Goal: Information Seeking & Learning: Learn about a topic

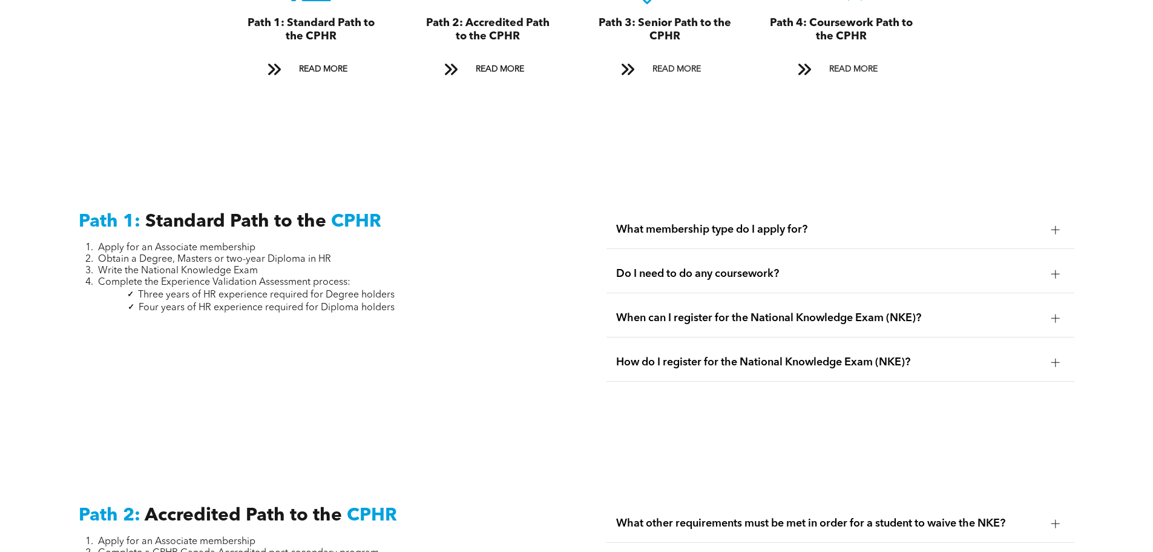
scroll to position [1574, 0]
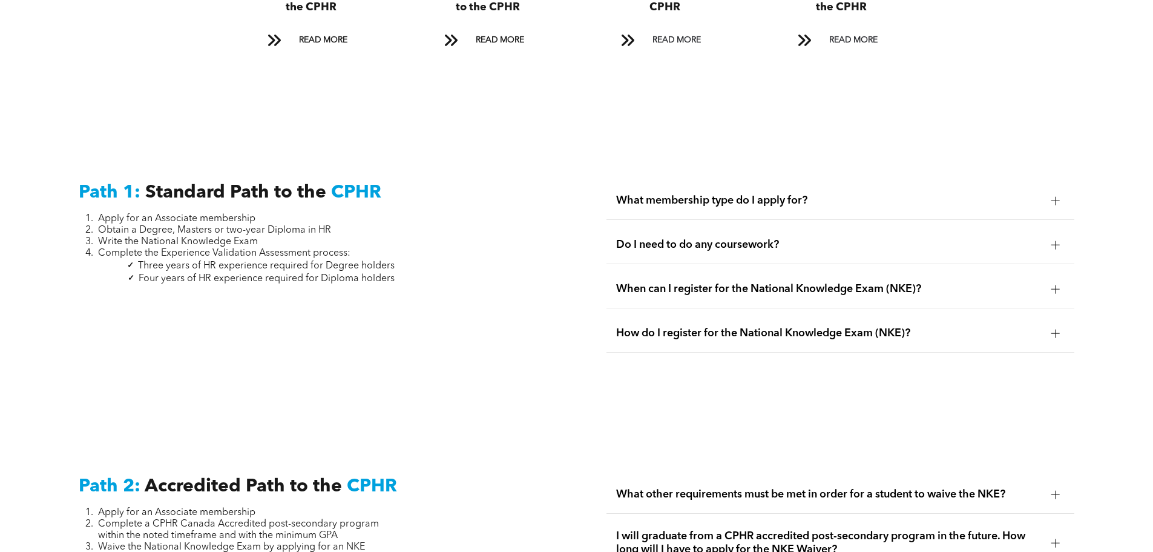
click at [710, 194] on span "What membership type do I apply for?" at bounding box center [829, 200] width 426 height 13
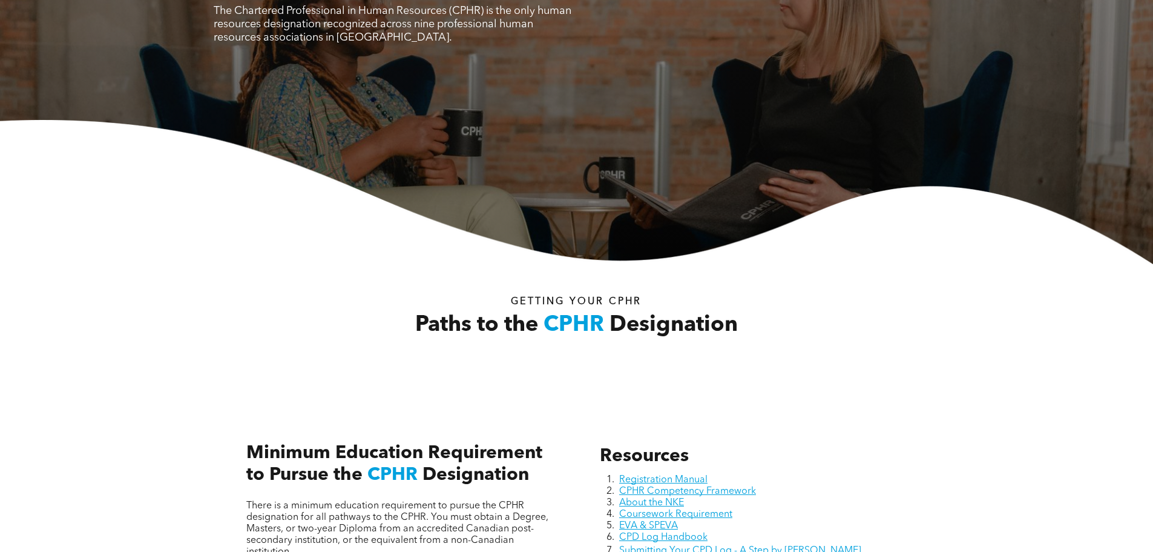
scroll to position [61, 0]
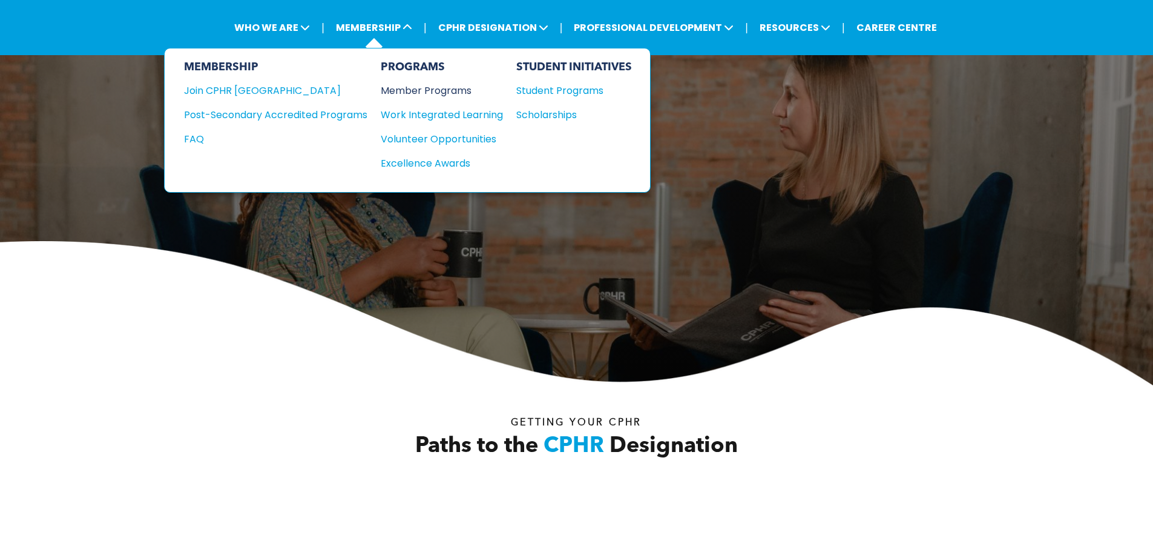
click at [432, 87] on div "Member Programs" at bounding box center [436, 90] width 110 height 15
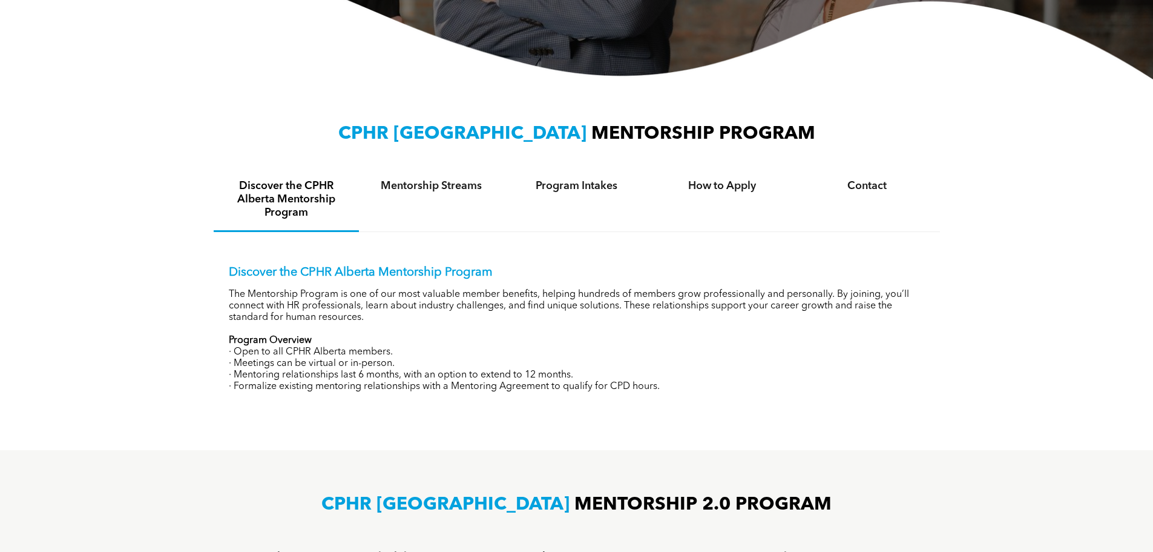
scroll to position [350, 0]
click at [446, 189] on h4 "Mentorship Streams" at bounding box center [432, 185] width 124 height 13
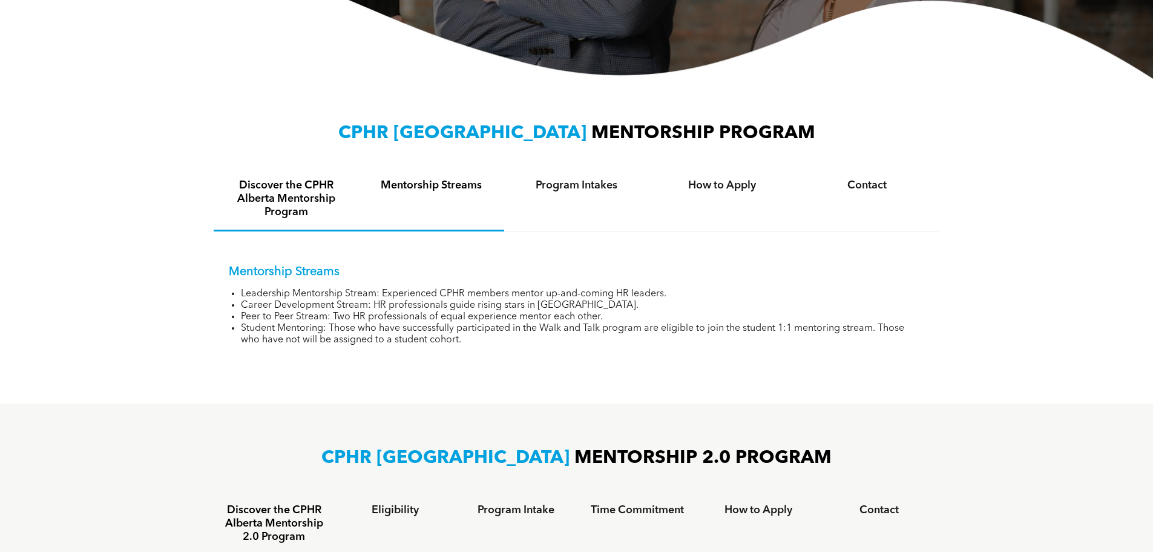
click at [291, 200] on h4 "Discover the CPHR Alberta Mentorship Program" at bounding box center [287, 199] width 124 height 40
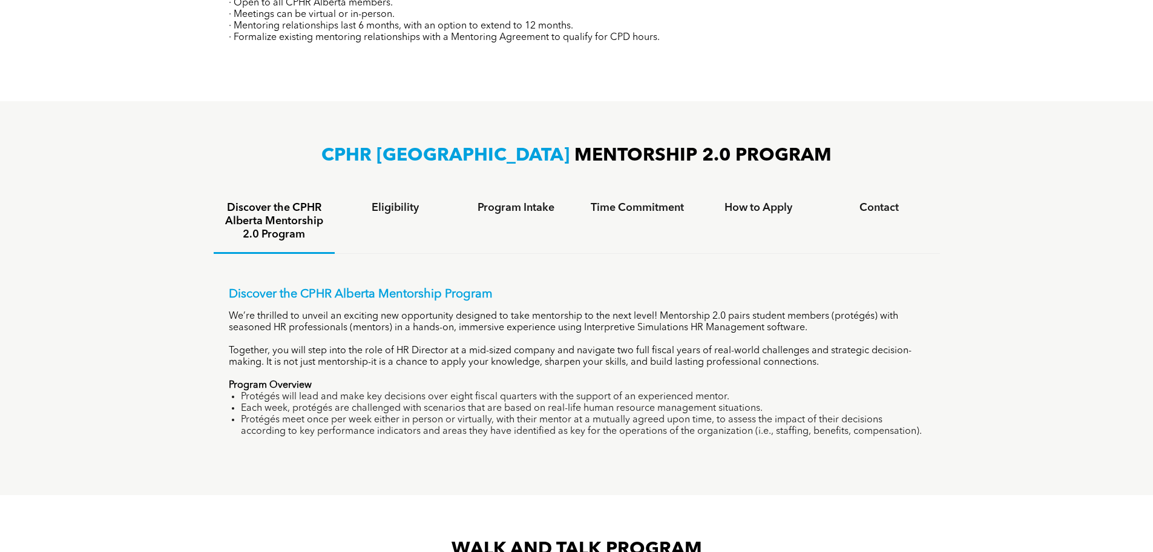
scroll to position [713, 0]
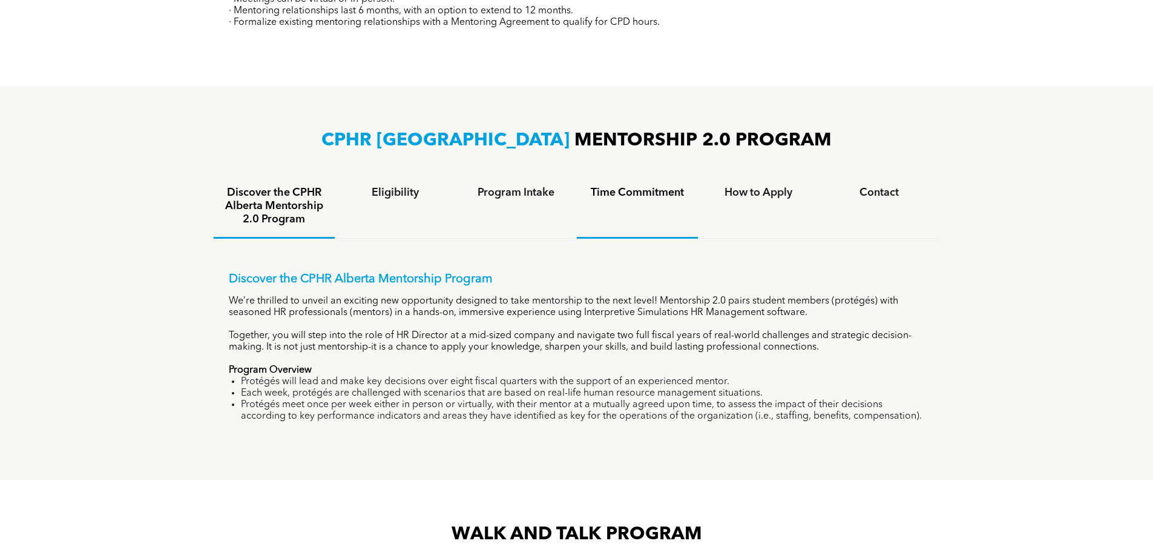
click at [631, 195] on h4 "Time Commitment" at bounding box center [637, 192] width 99 height 13
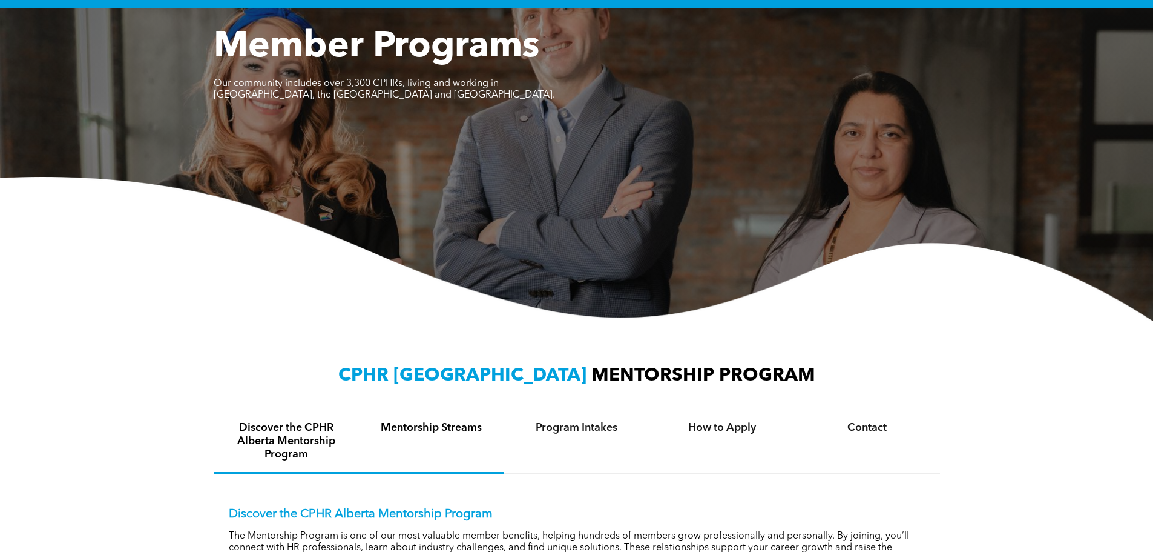
scroll to position [0, 0]
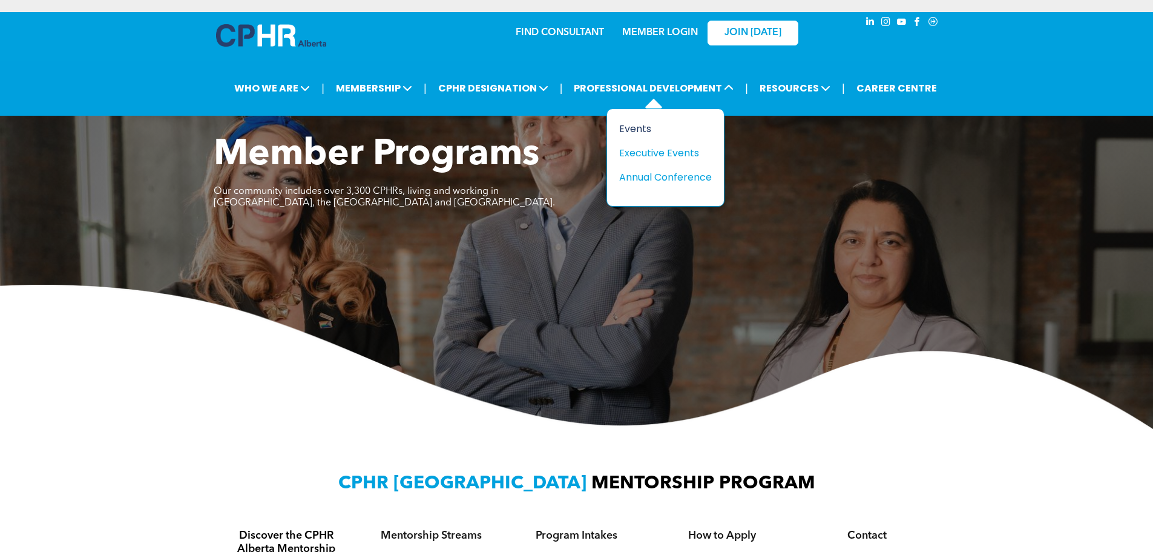
click at [658, 124] on div "Events" at bounding box center [661, 128] width 84 height 15
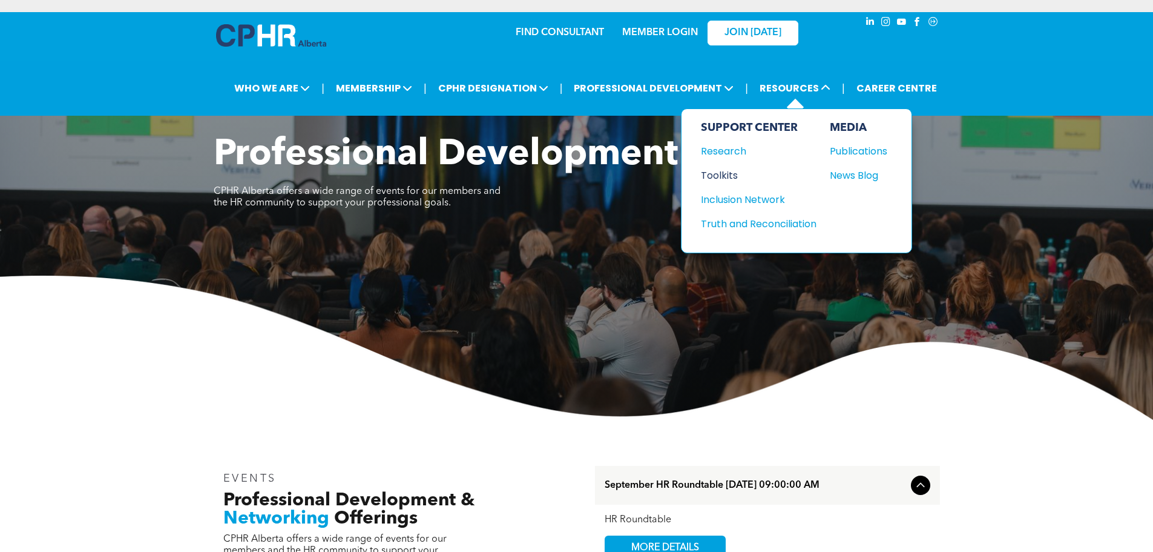
click at [729, 177] on div "Toolkits" at bounding box center [753, 175] width 104 height 15
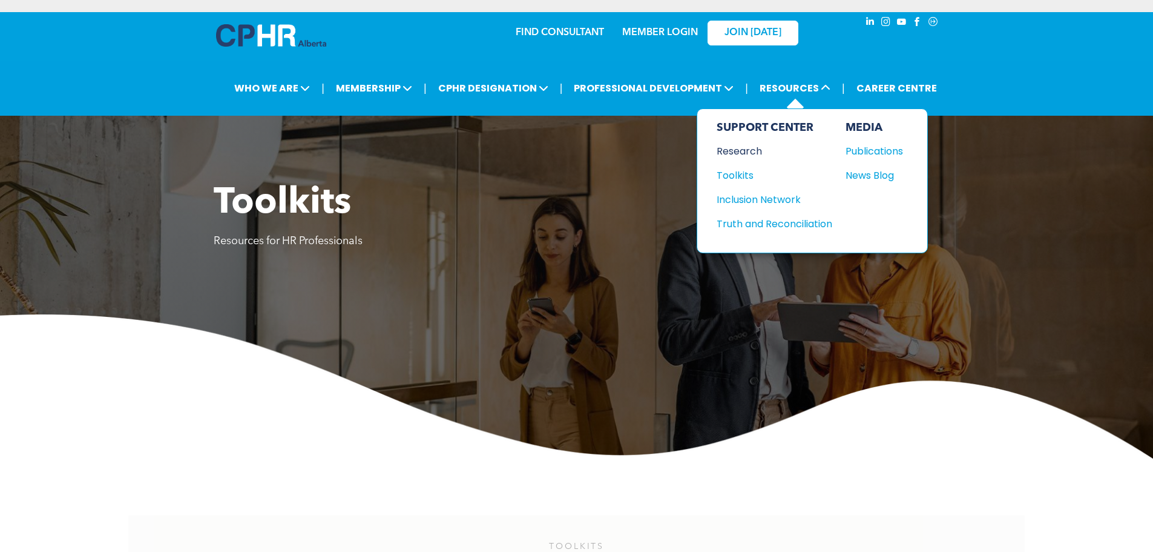
click at [745, 148] on div "Research" at bounding box center [769, 150] width 104 height 15
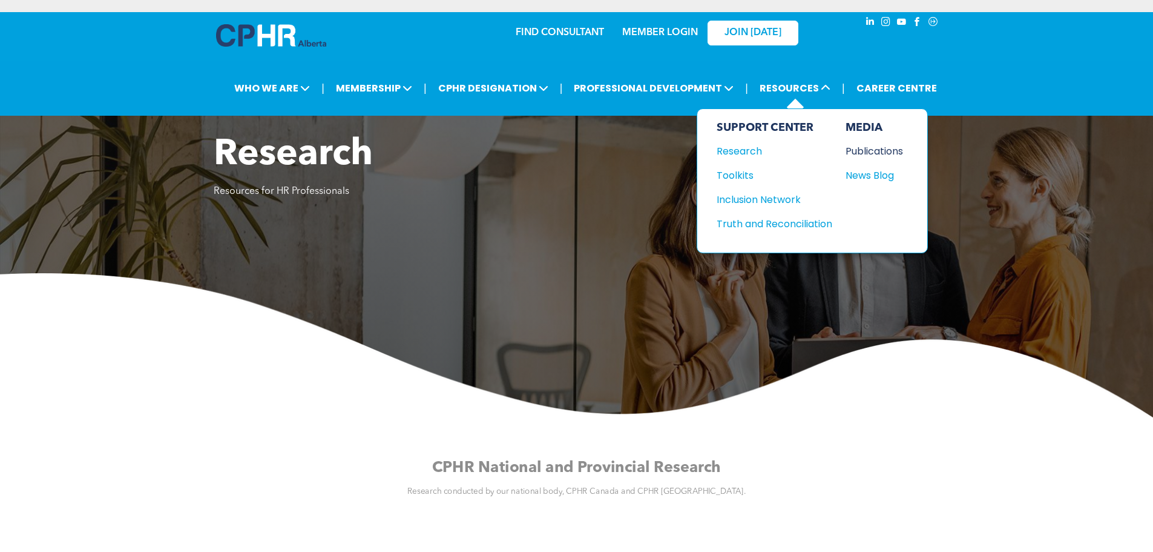
click at [862, 147] on div "Publications" at bounding box center [872, 150] width 52 height 15
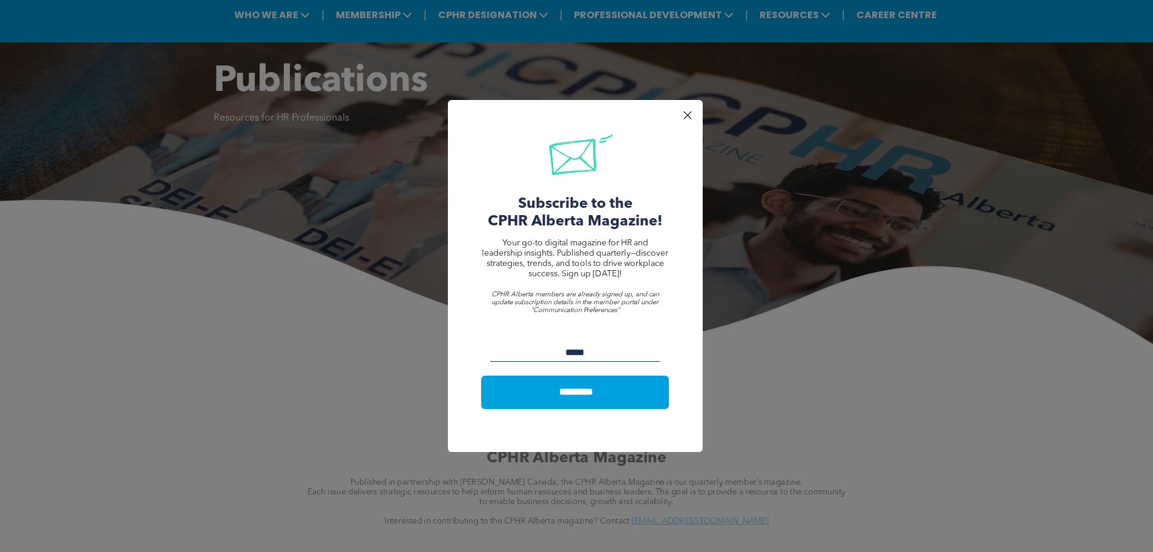
scroll to position [182, 0]
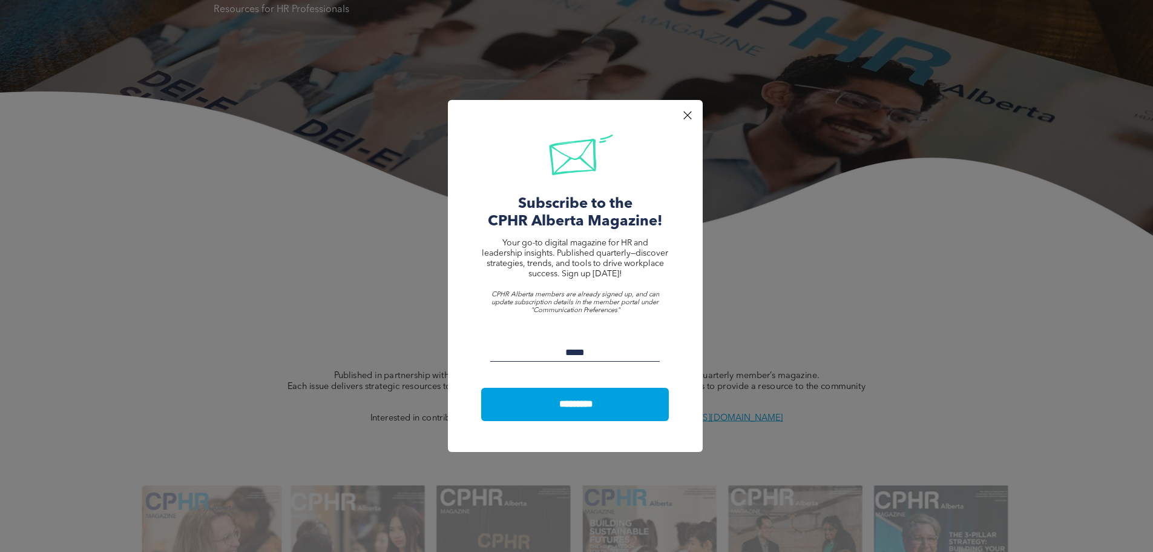
click at [681, 116] on div at bounding box center [687, 115] width 16 height 16
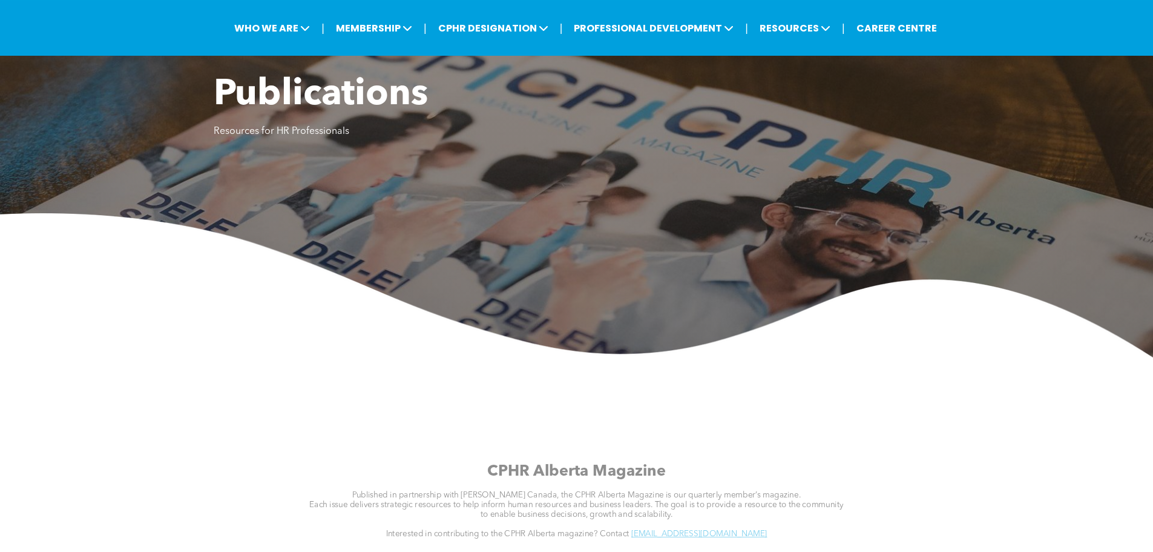
scroll to position [0, 0]
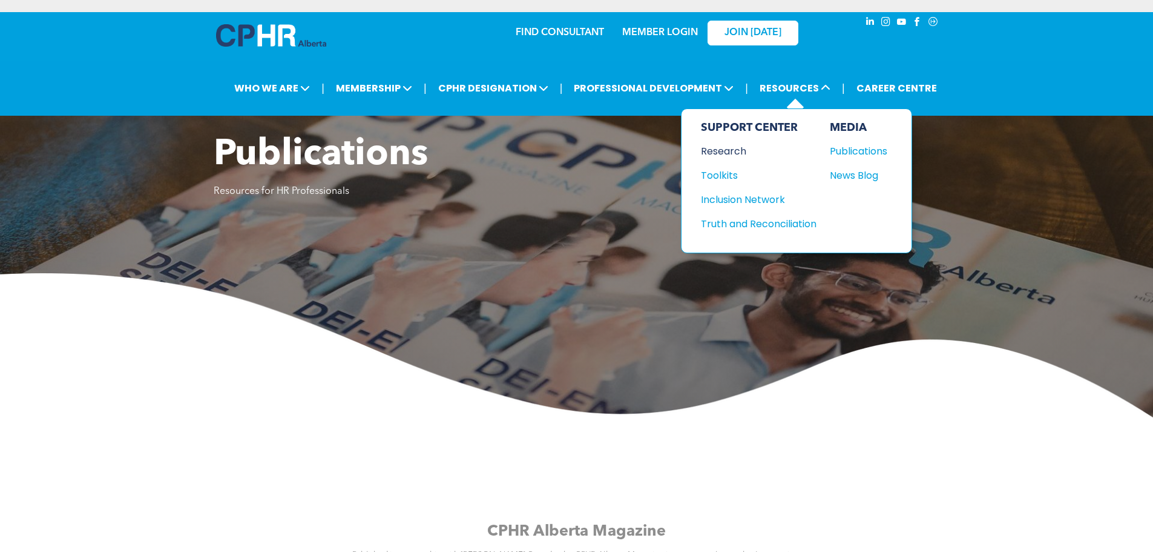
click at [733, 147] on div "Research" at bounding box center [753, 150] width 104 height 15
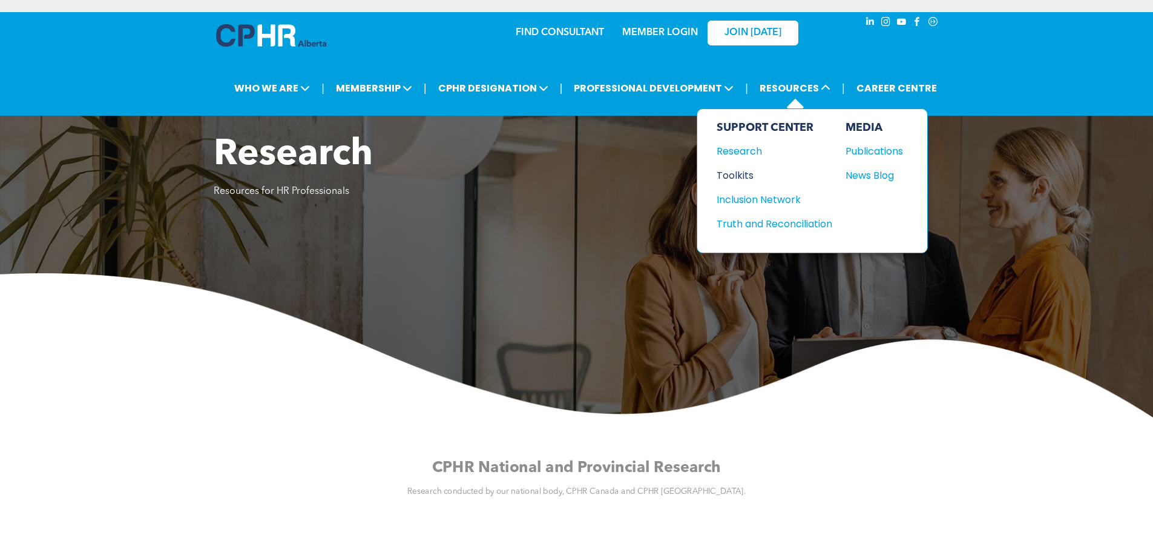
click at [748, 172] on div "Toolkits" at bounding box center [769, 175] width 104 height 15
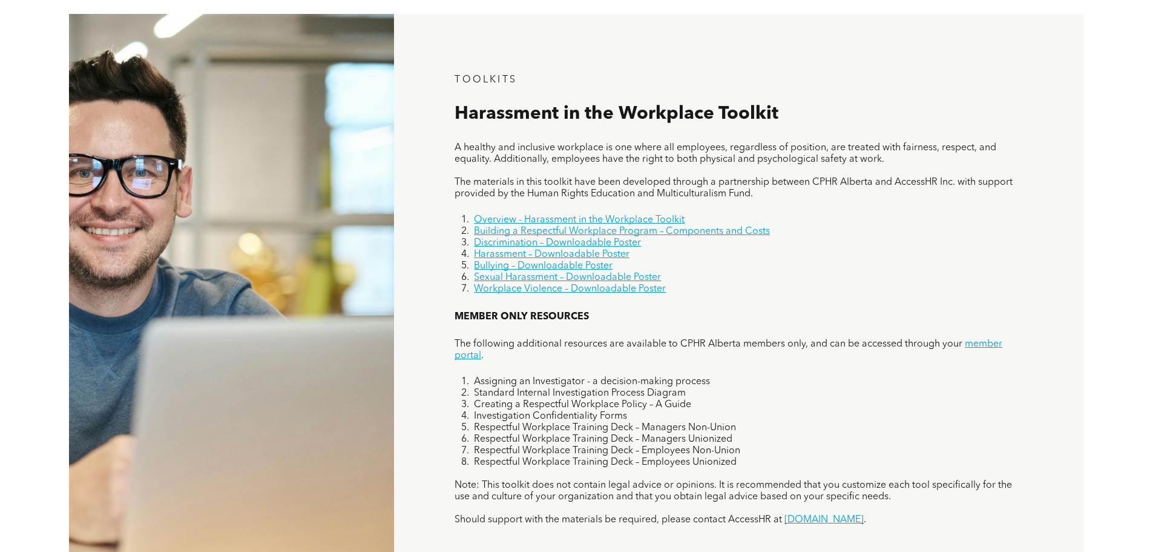
scroll to position [787, 0]
click at [590, 267] on link "Bullying – Downloadable Poster" at bounding box center [543, 265] width 139 height 10
click at [642, 279] on link "Sexual Harassment – Downloadable Poster" at bounding box center [567, 277] width 187 height 10
click at [595, 290] on link "Workplace Violence – Downloadable Poster" at bounding box center [570, 288] width 192 height 10
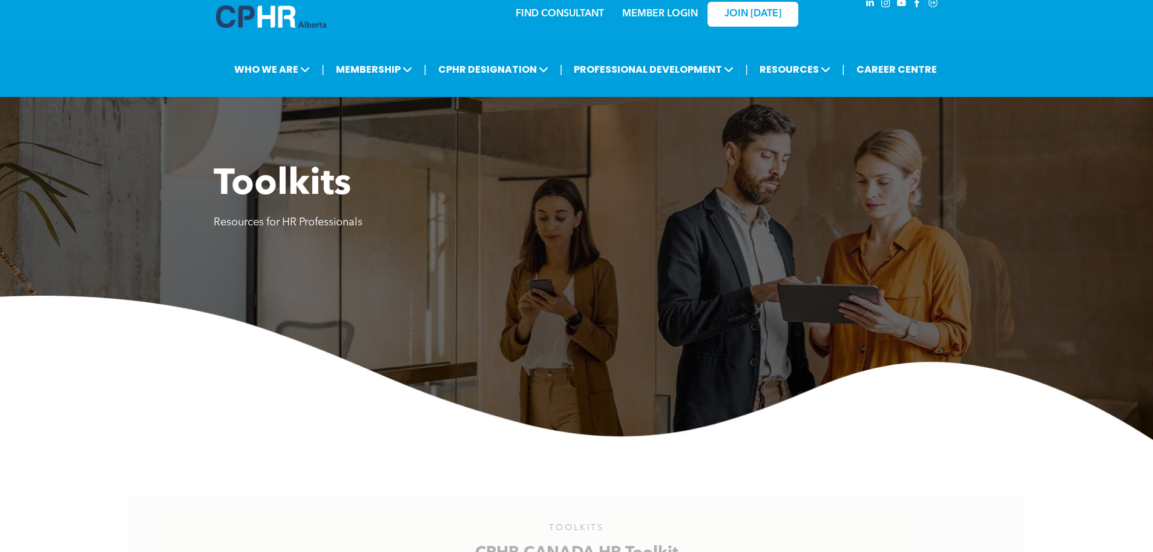
scroll to position [0, 0]
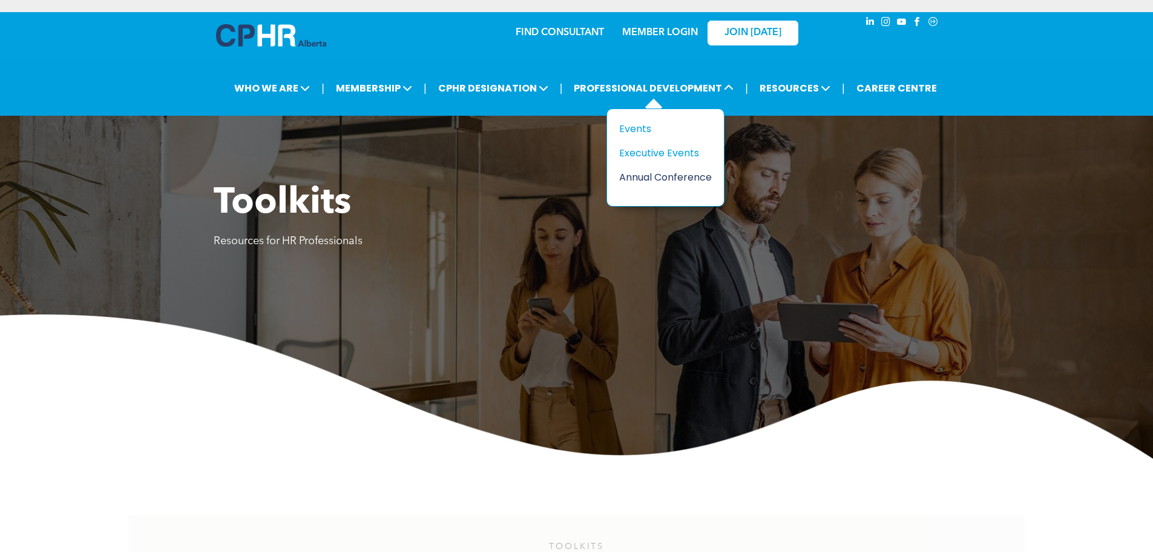
click at [656, 176] on div "Annual Conference" at bounding box center [661, 177] width 84 height 15
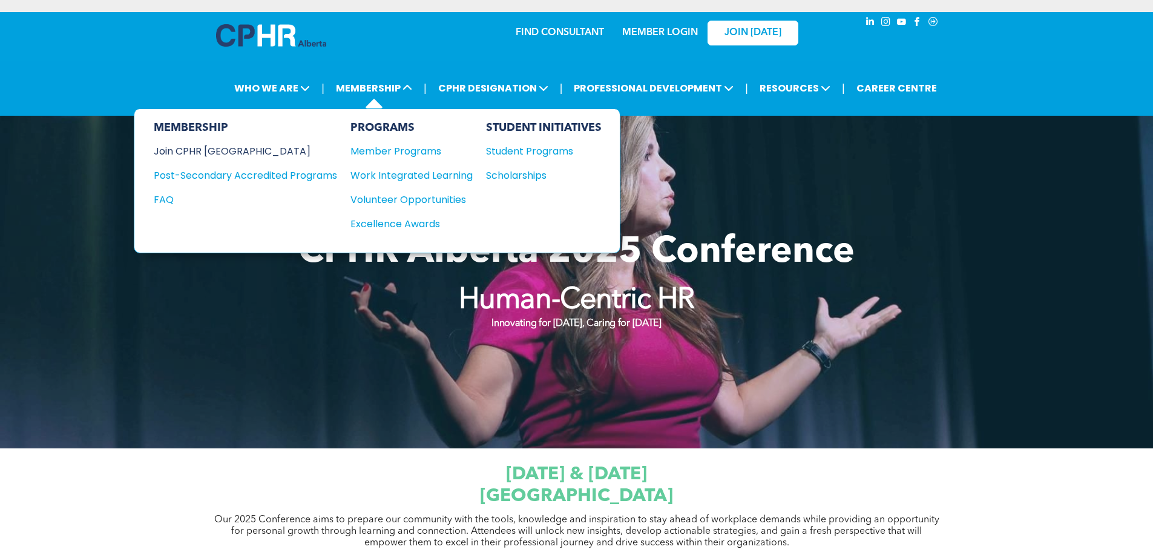
click at [238, 153] on div "Join CPHR [GEOGRAPHIC_DATA]" at bounding box center [236, 150] width 165 height 15
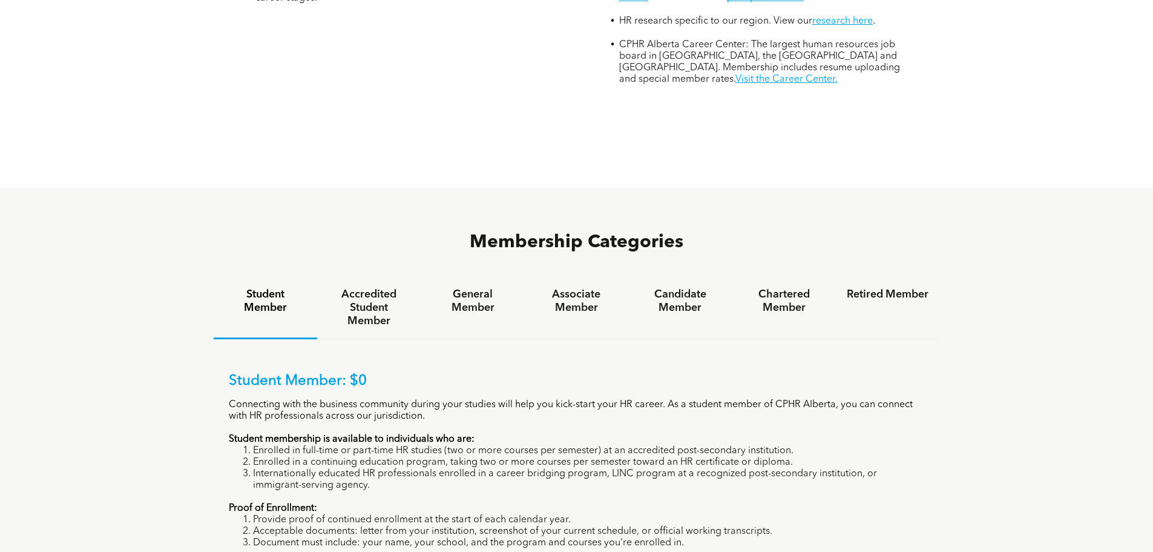
scroll to position [666, 0]
click at [550, 287] on h4 "Associate Member" at bounding box center [577, 300] width 82 height 27
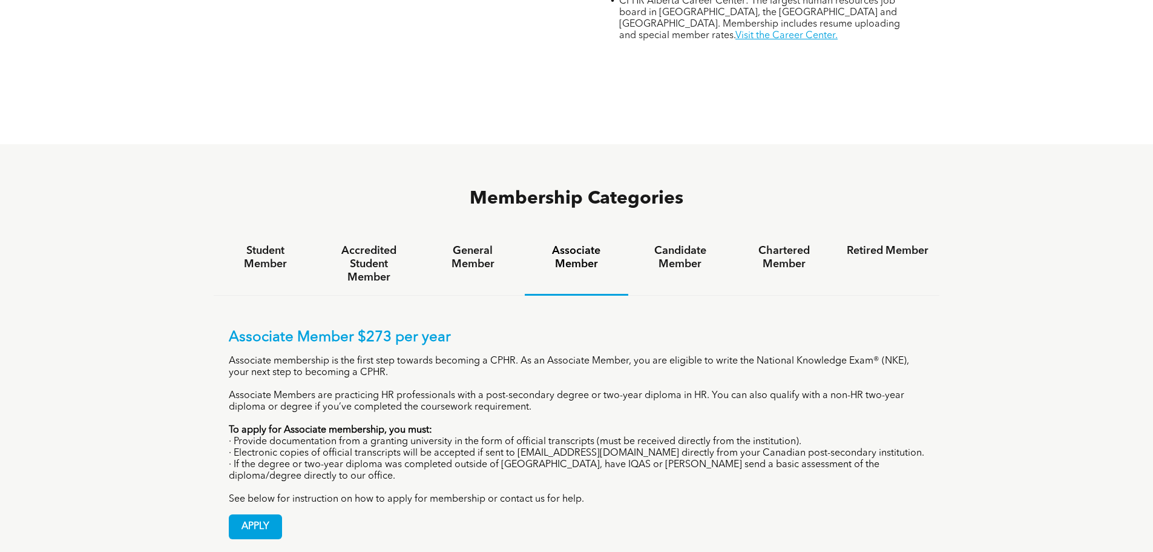
scroll to position [787, 0]
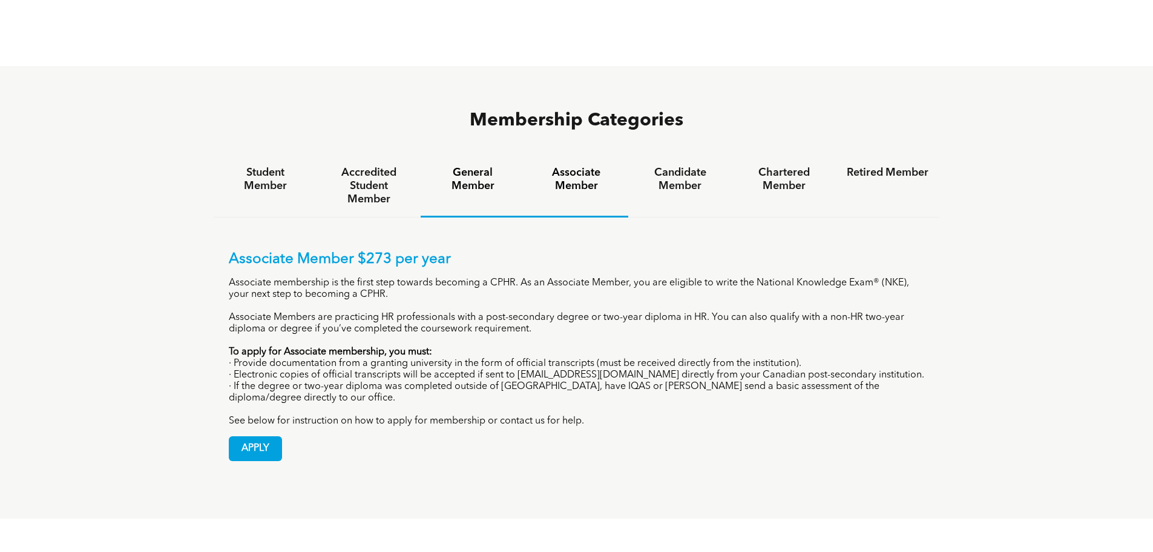
click at [478, 166] on h4 "General Member" at bounding box center [473, 179] width 82 height 27
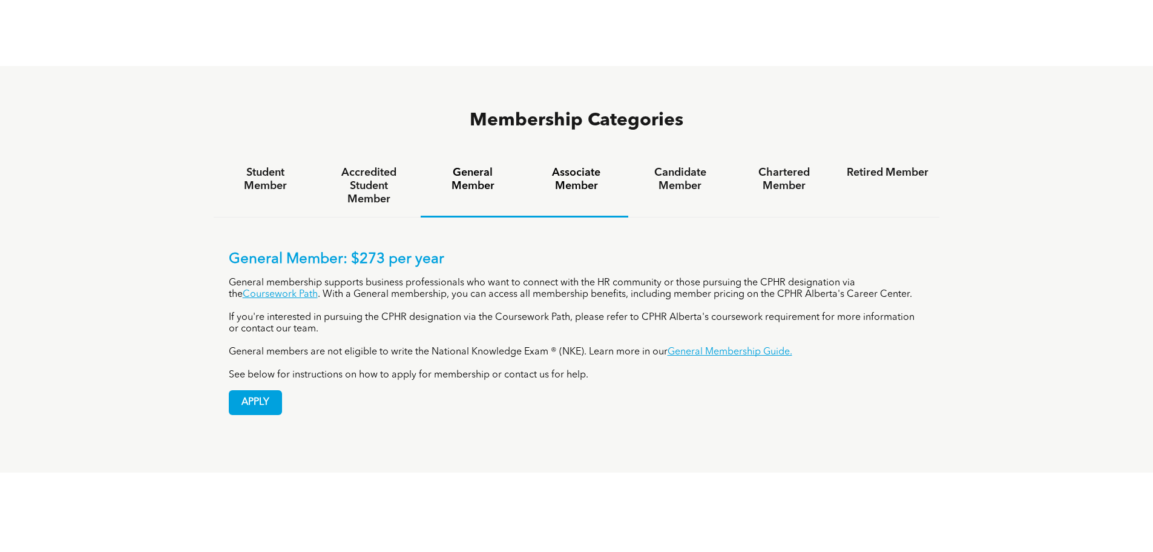
click at [594, 166] on h4 "Associate Member" at bounding box center [577, 179] width 82 height 27
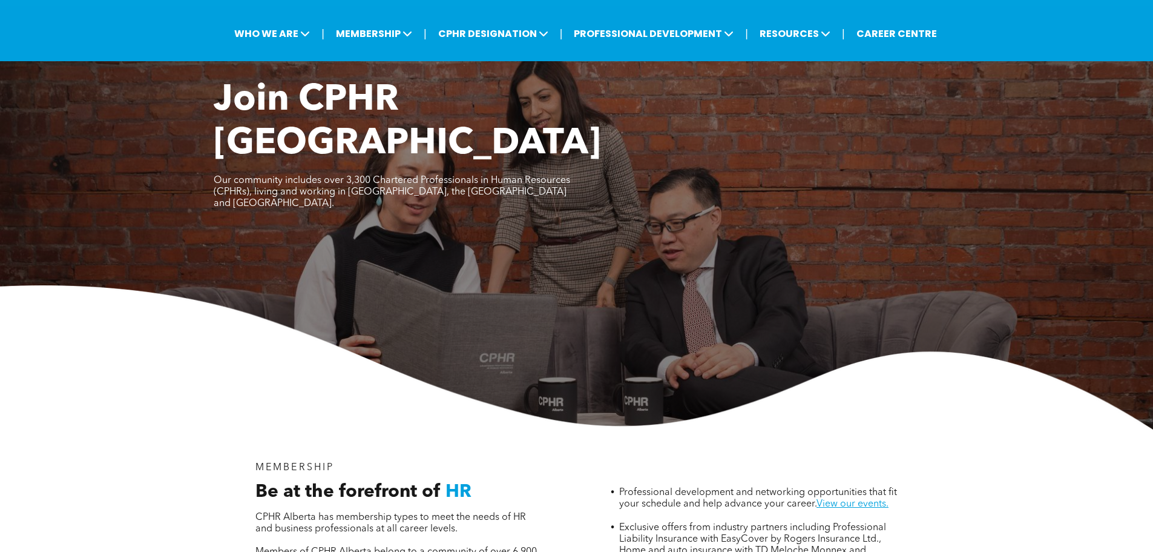
scroll to position [0, 0]
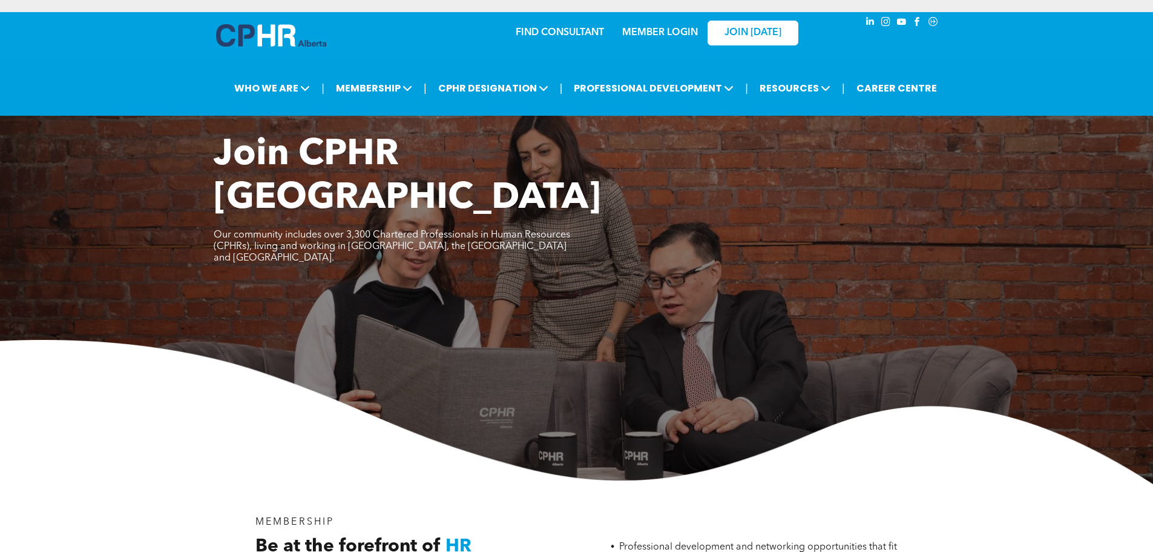
click at [653, 28] on link "MEMBER LOGIN" at bounding box center [660, 33] width 76 height 10
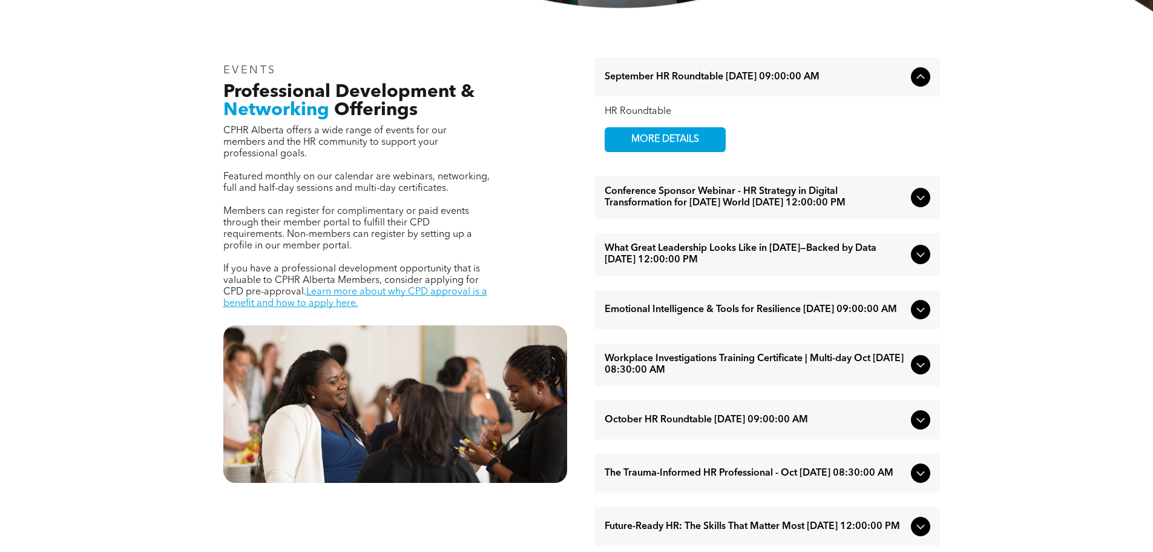
scroll to position [424, 0]
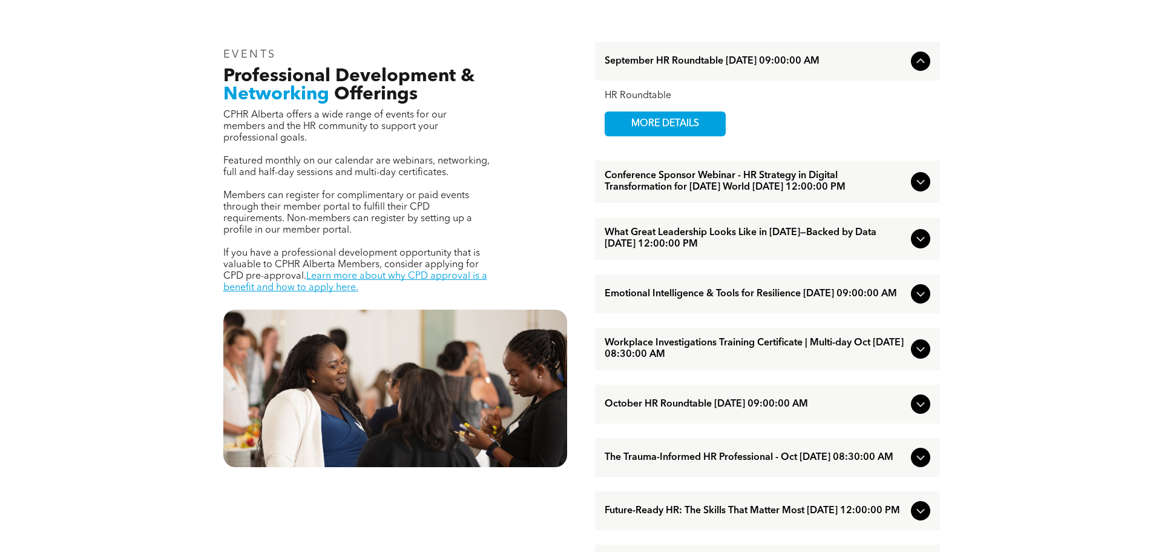
click at [926, 188] on icon at bounding box center [921, 181] width 15 height 15
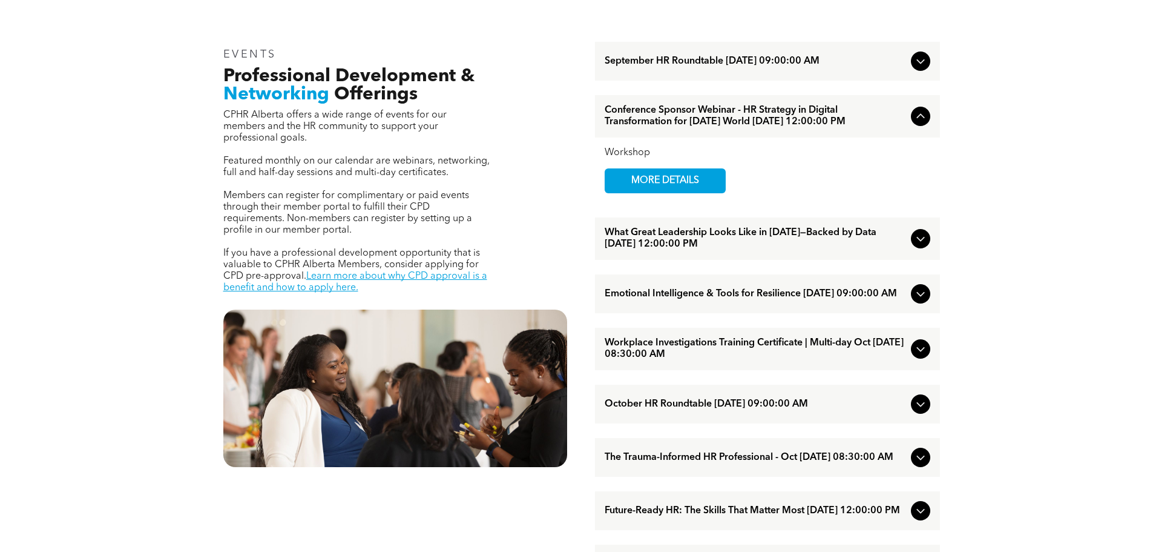
click at [919, 120] on icon at bounding box center [921, 116] width 15 height 15
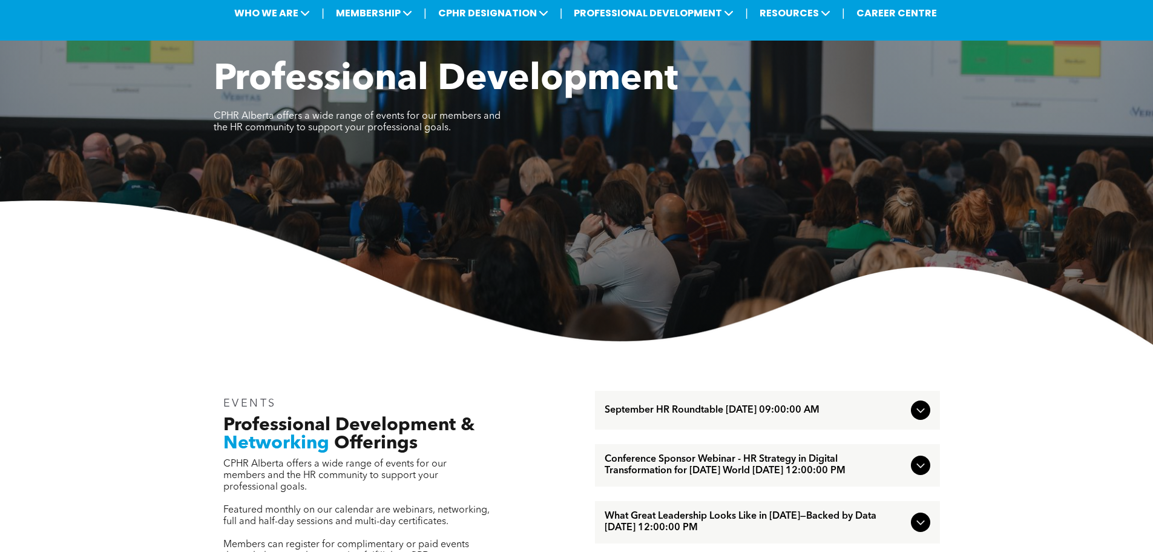
scroll to position [0, 0]
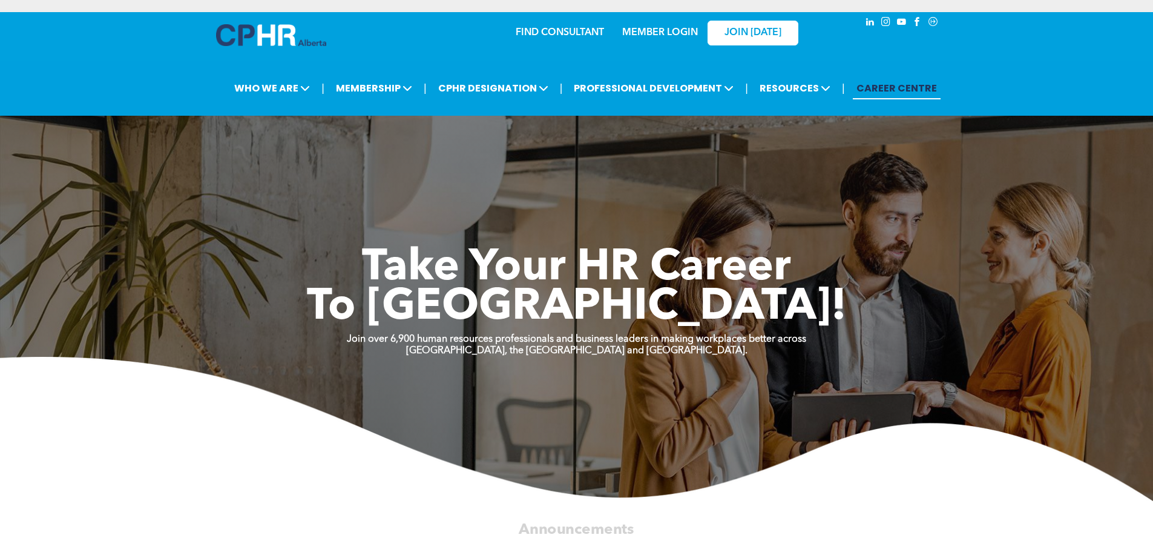
click at [682, 37] on link "MEMBER LOGIN" at bounding box center [660, 33] width 76 height 10
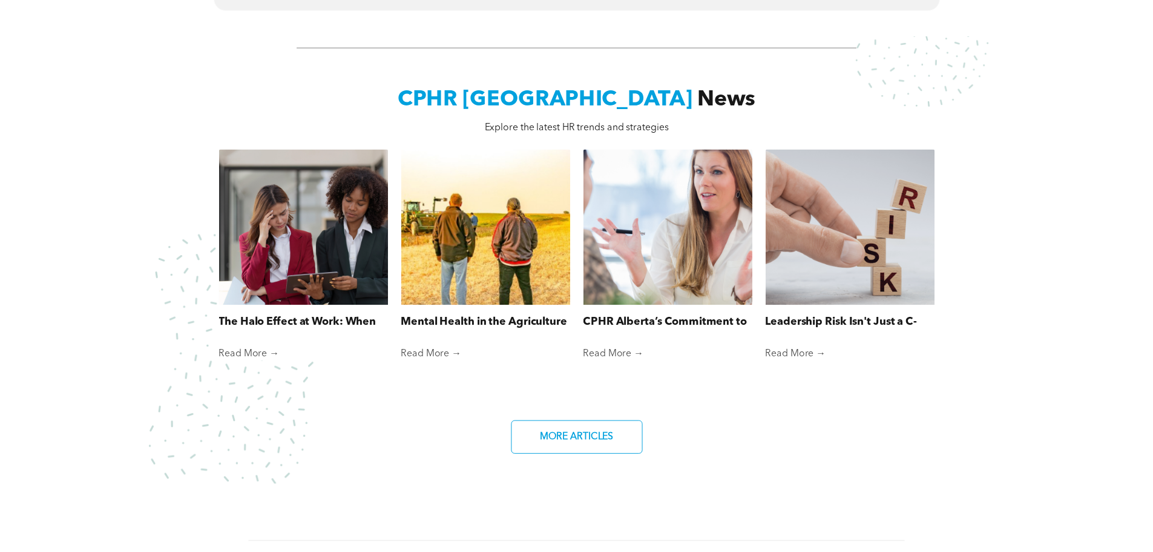
scroll to position [908, 0]
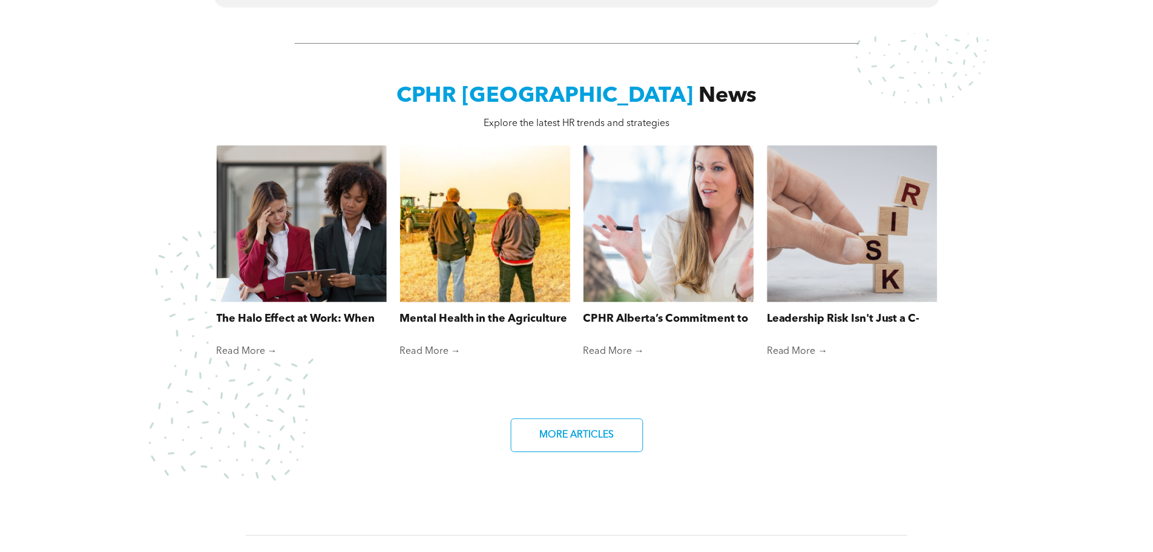
click at [505, 284] on div at bounding box center [485, 223] width 180 height 166
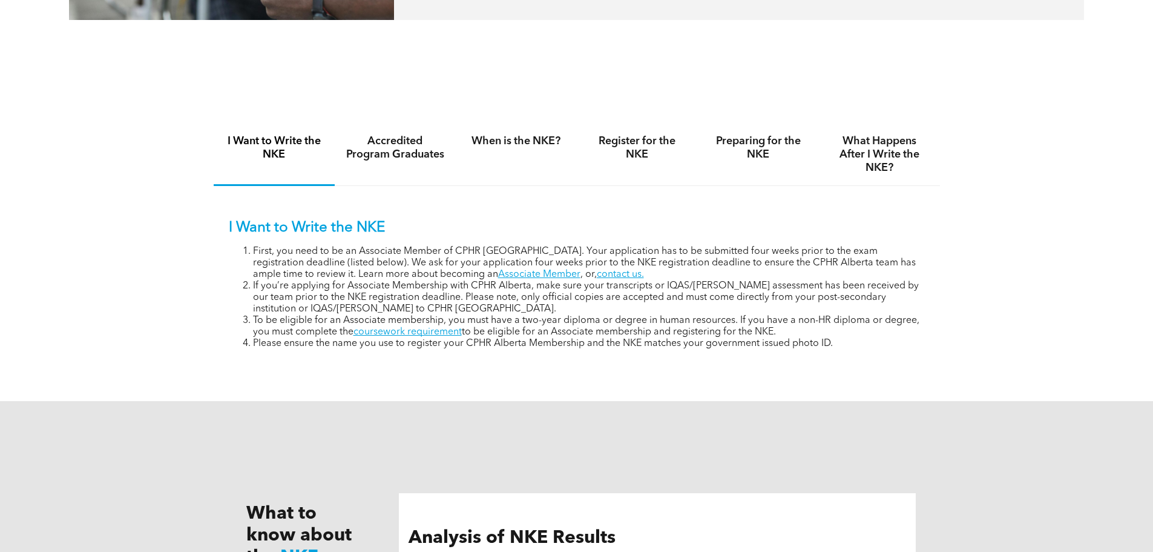
scroll to position [727, 0]
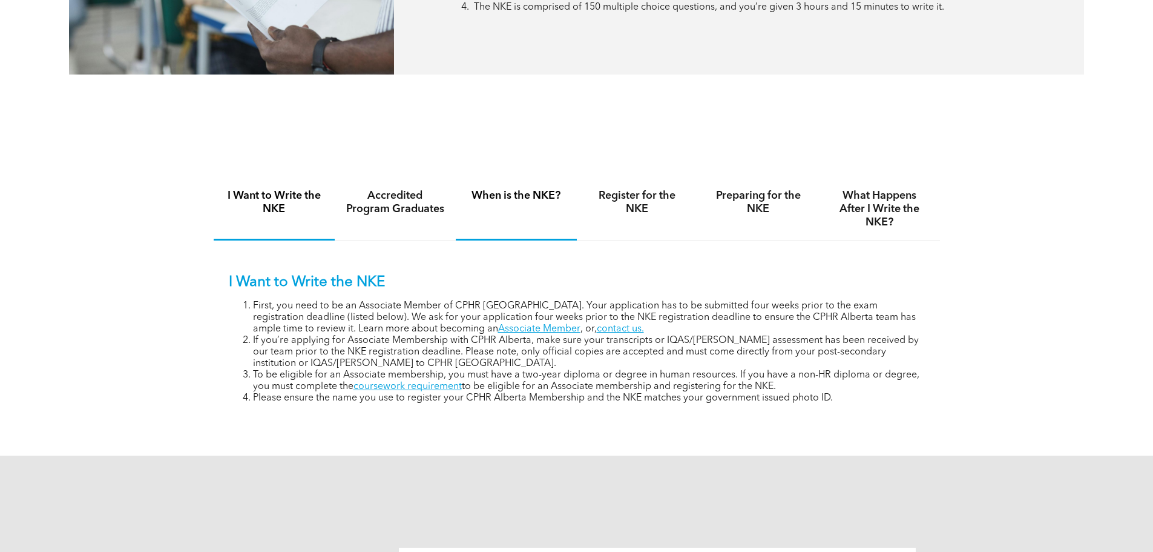
click at [498, 206] on div "When is the NKE?" at bounding box center [516, 209] width 121 height 62
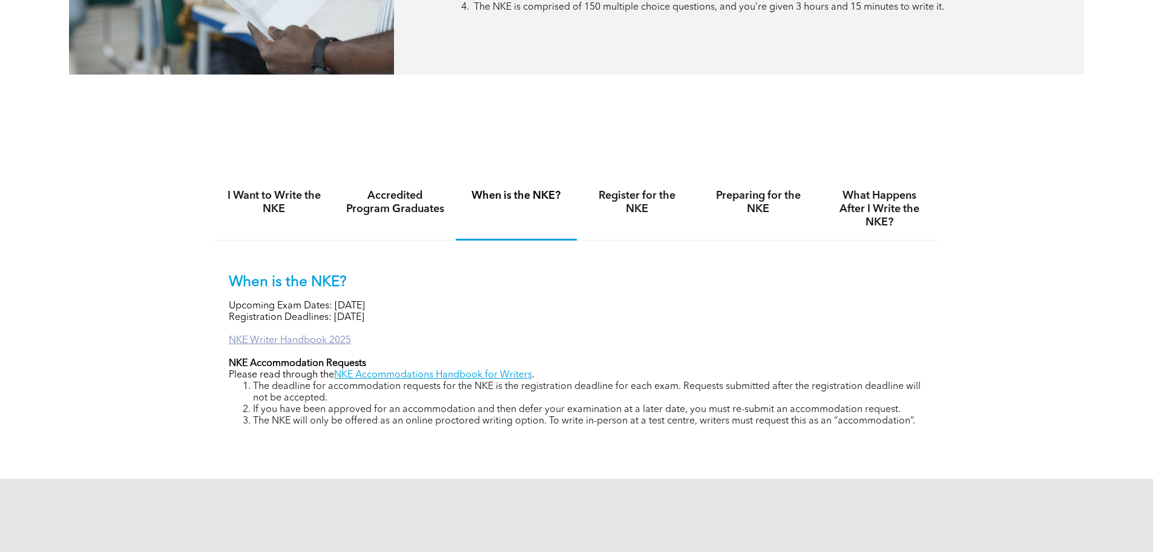
click at [341, 342] on link "NKE Writer Handbook 2025" at bounding box center [290, 340] width 122 height 10
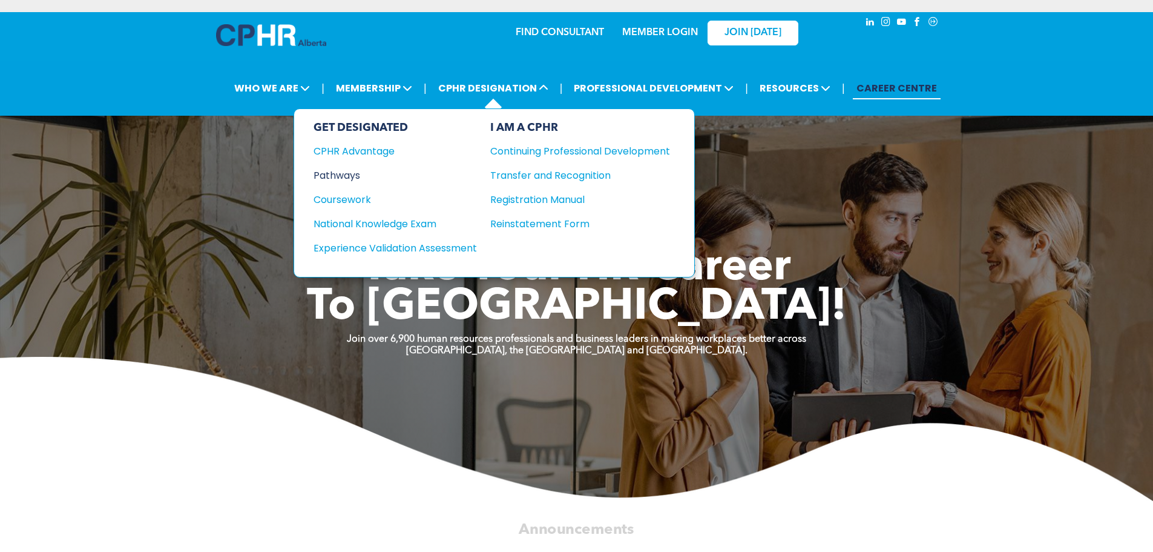
click at [364, 177] on div "Pathways" at bounding box center [387, 175] width 147 height 15
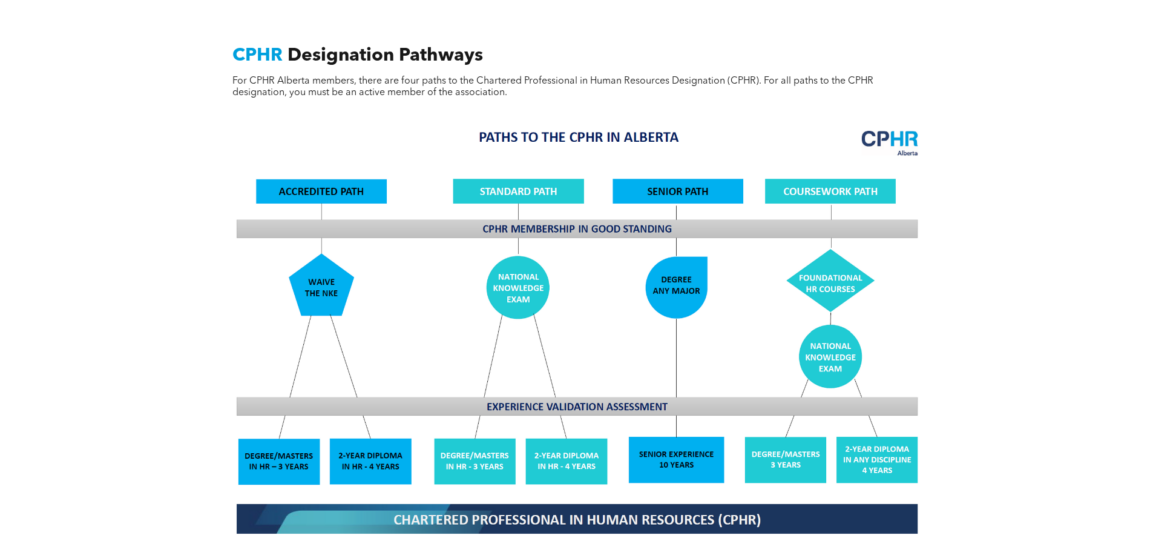
scroll to position [969, 0]
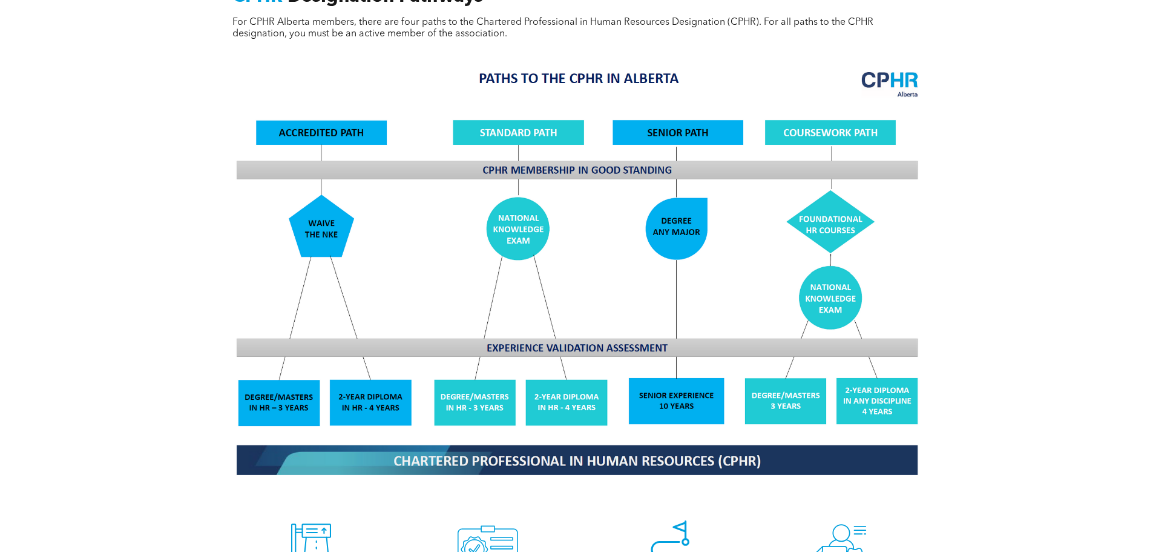
click at [1009, 275] on div "CPHR Designation Pathways For CPHR Alberta members, there are four paths to the…" at bounding box center [576, 331] width 1153 height 802
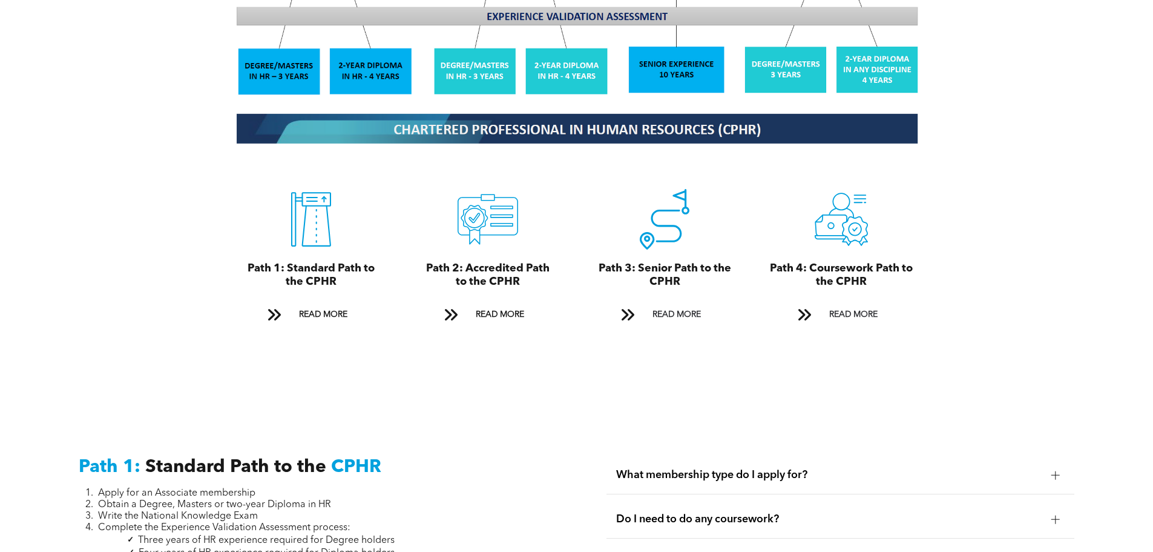
scroll to position [1332, 0]
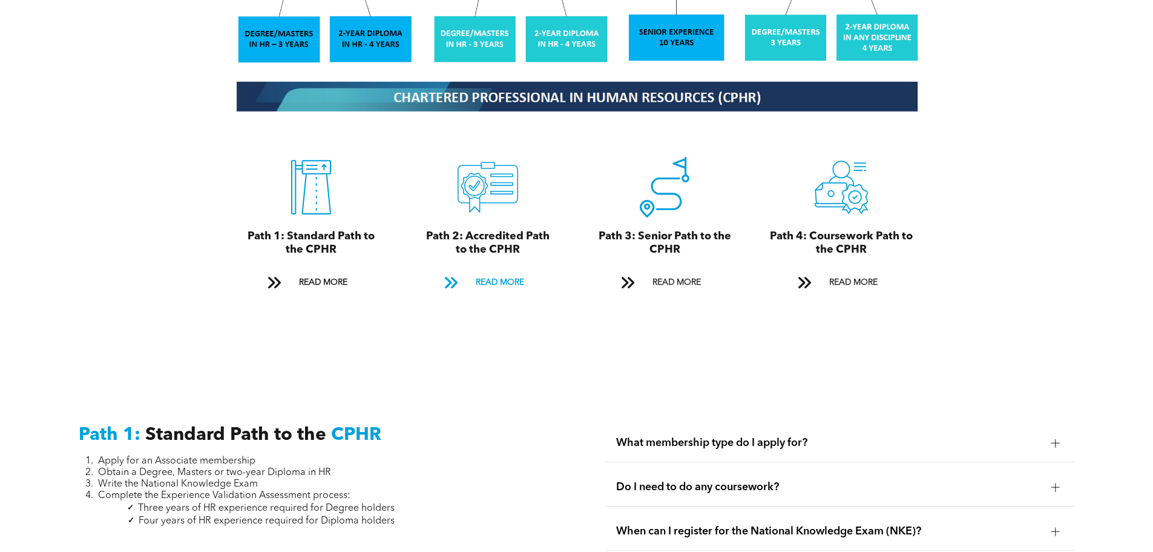
click at [506, 275] on span "READ MORE" at bounding box center [500, 282] width 57 height 22
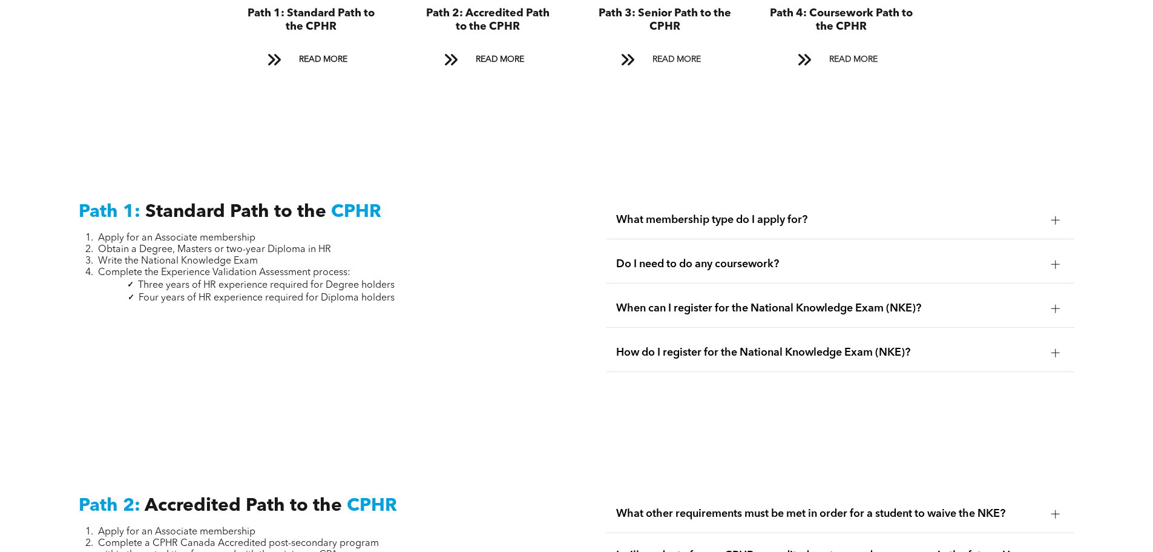
scroll to position [1555, 0]
click at [718, 211] on div "What membership type do I apply for?" at bounding box center [841, 219] width 468 height 38
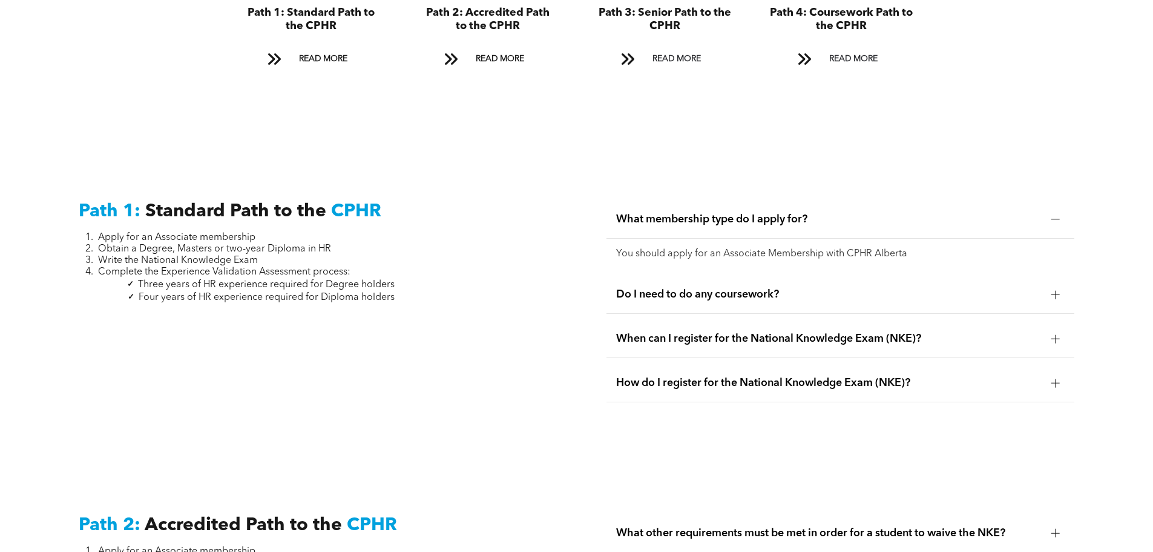
click at [718, 288] on span "Do I need to do any coursework?" at bounding box center [829, 294] width 426 height 13
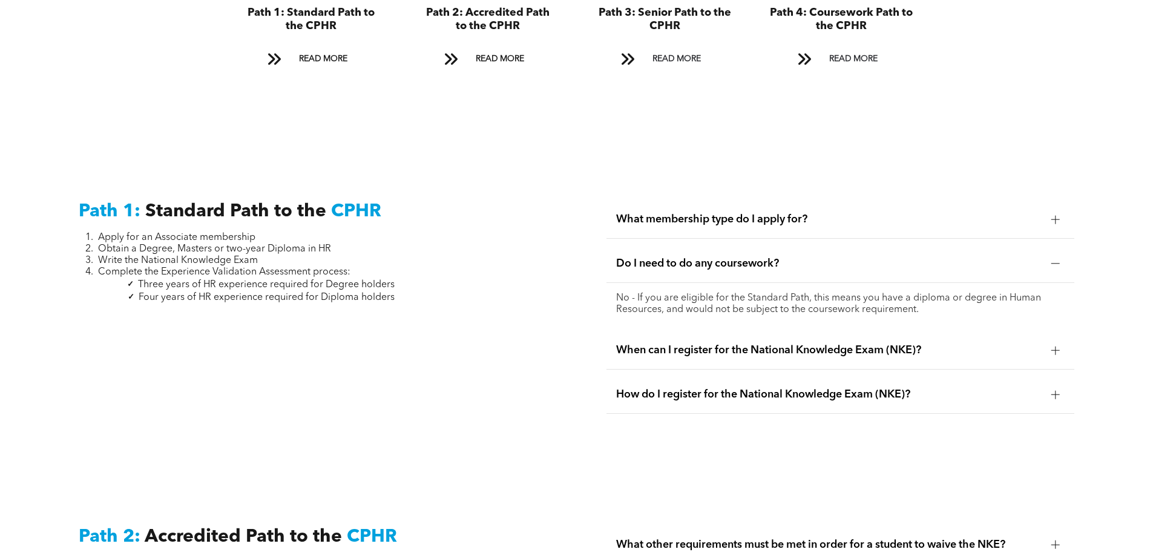
click at [786, 343] on div "When can I register for the National Knowledge Exam (NKE)?" at bounding box center [841, 350] width 468 height 38
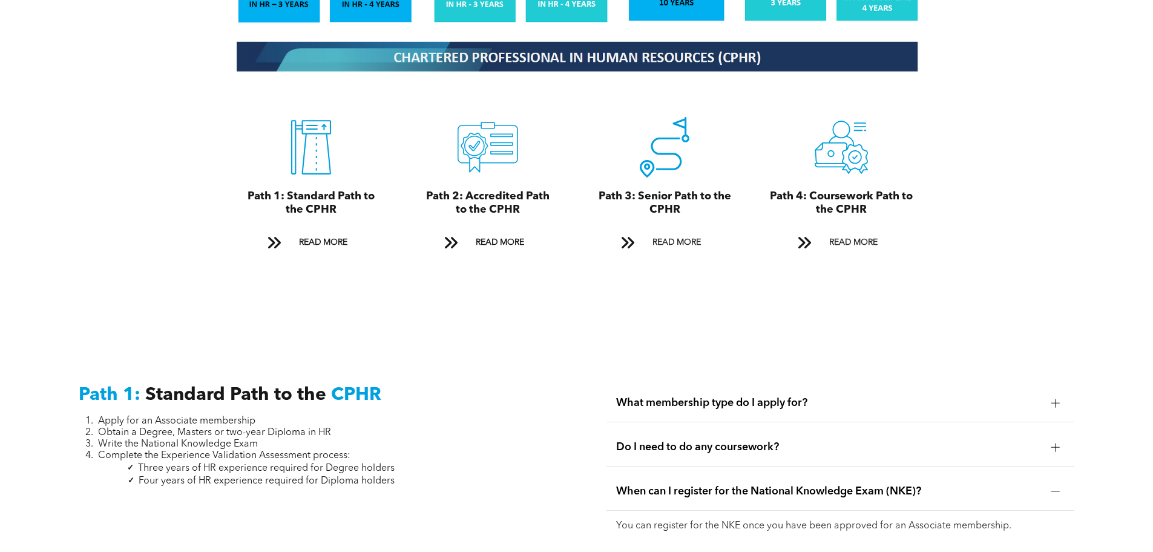
scroll to position [1374, 0]
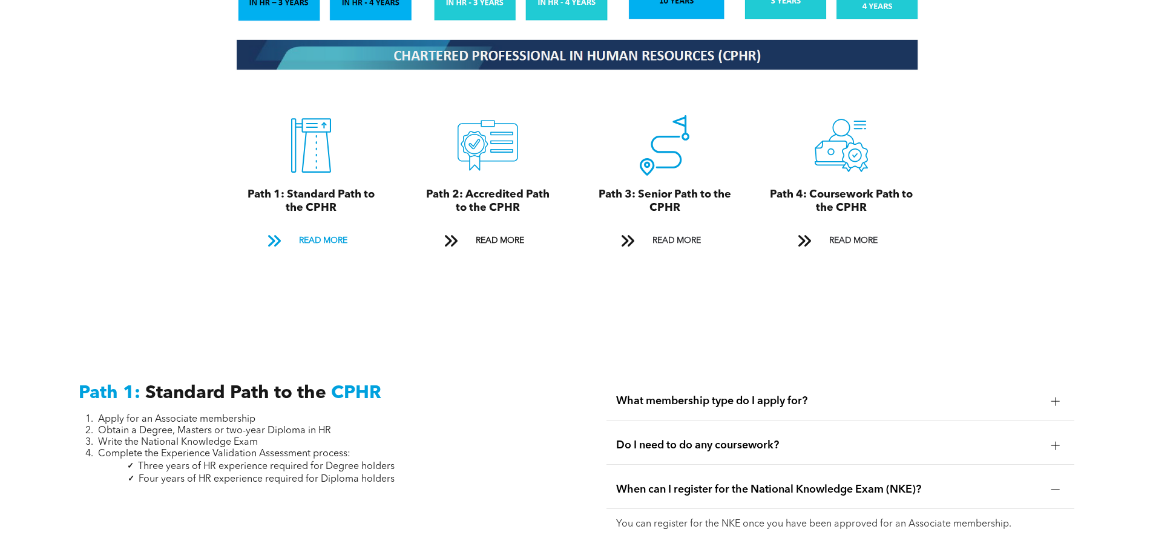
click at [307, 229] on span "READ MORE" at bounding box center [323, 240] width 57 height 22
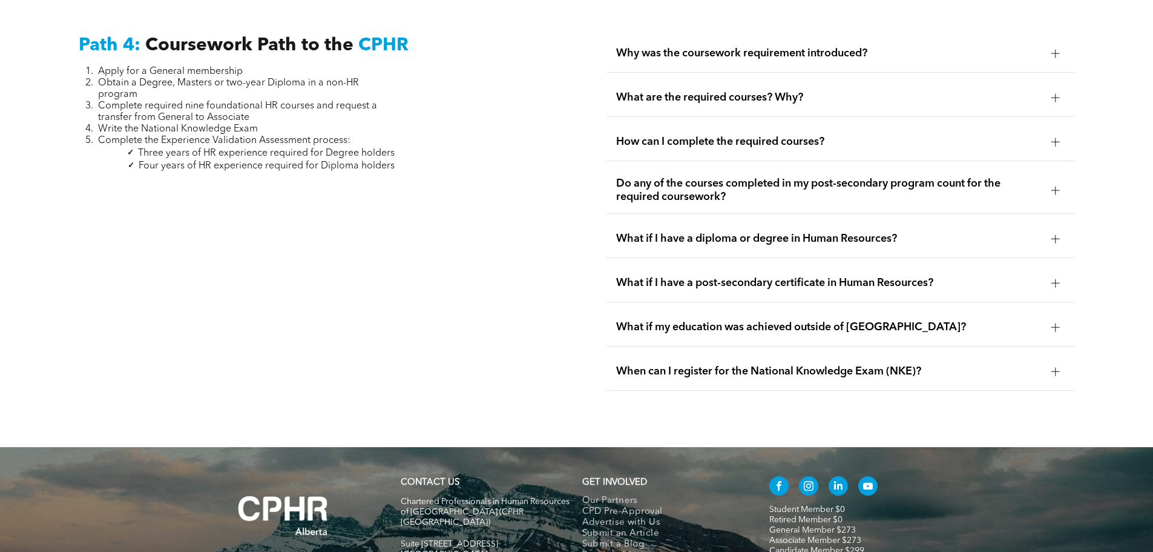
scroll to position [3583, 0]
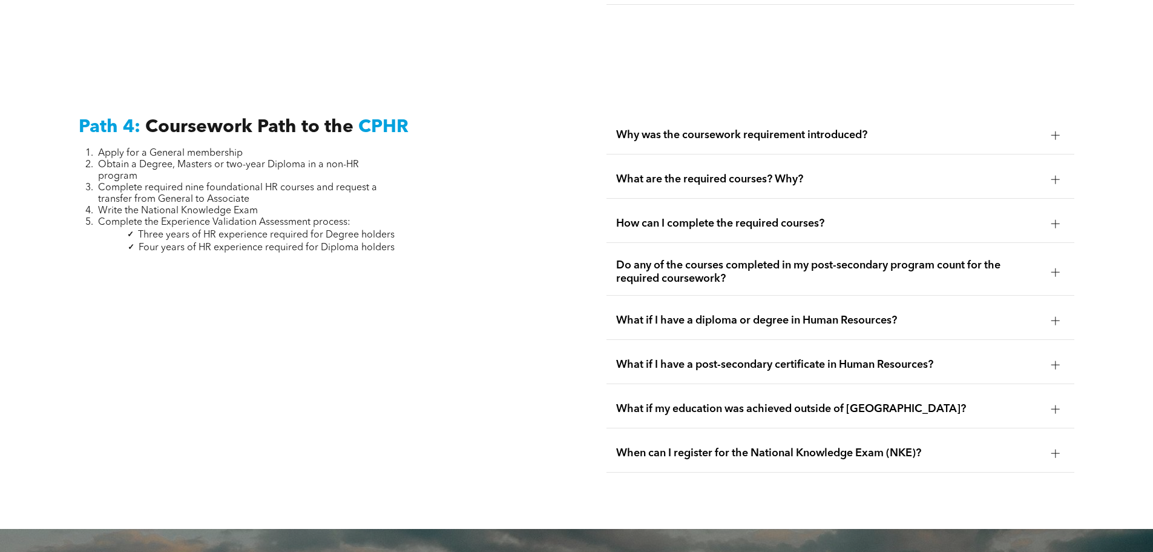
click at [802, 314] on span "What if I have a diploma or degree in Human Resources?" at bounding box center [829, 320] width 426 height 13
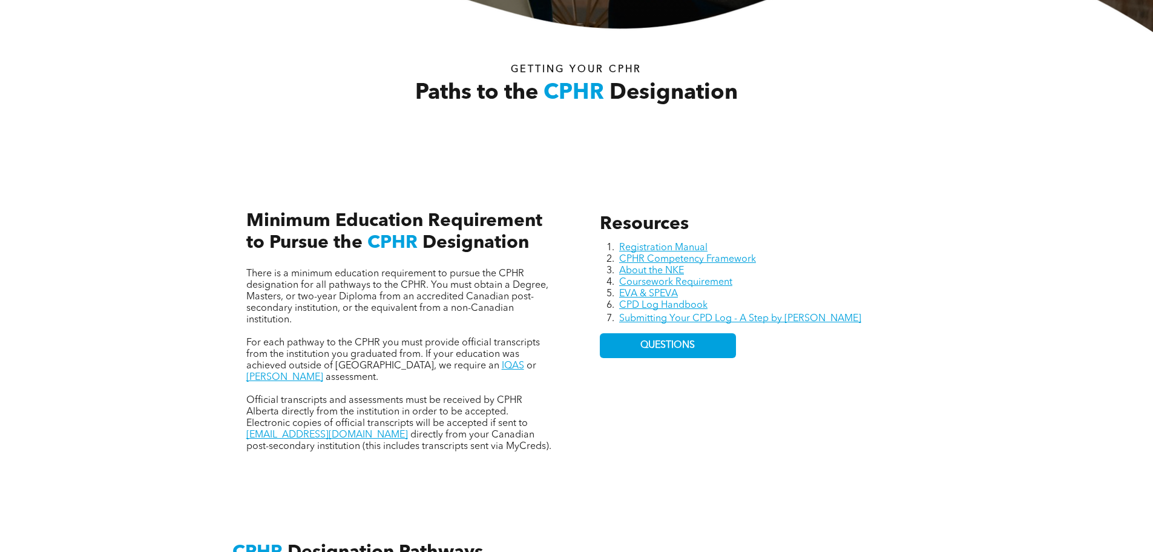
scroll to position [435, 0]
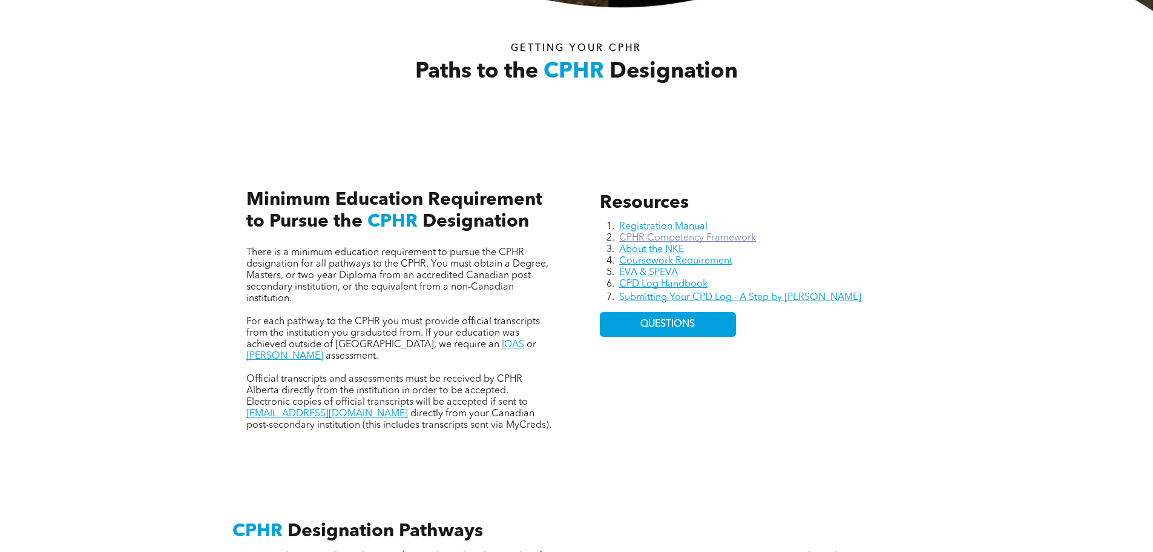
click at [670, 233] on link "CPHR Competency Framework" at bounding box center [687, 238] width 137 height 10
click at [575, 415] on div "Resources Registration Manual CPHR Competency Framework About the NKE Coursewor…" at bounding box center [577, 298] width 727 height 332
click at [699, 238] on link "CPHR Competency Framework" at bounding box center [687, 238] width 137 height 10
click at [663, 249] on link "About the NKE" at bounding box center [651, 250] width 65 height 10
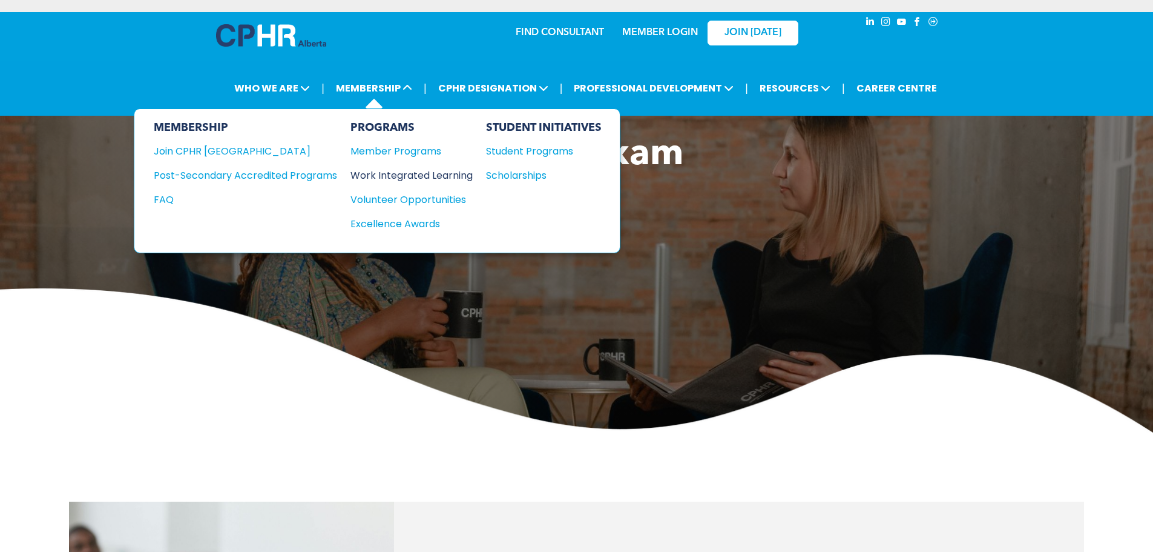
click at [434, 177] on div "Work Integrated Learning" at bounding box center [406, 175] width 110 height 15
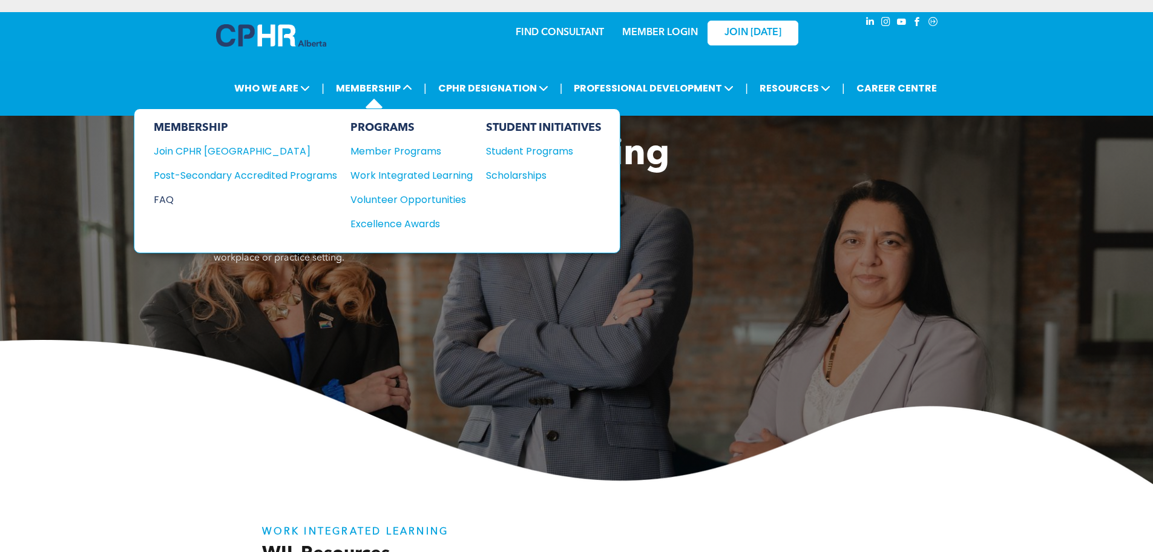
click at [176, 200] on div "FAQ" at bounding box center [236, 199] width 165 height 15
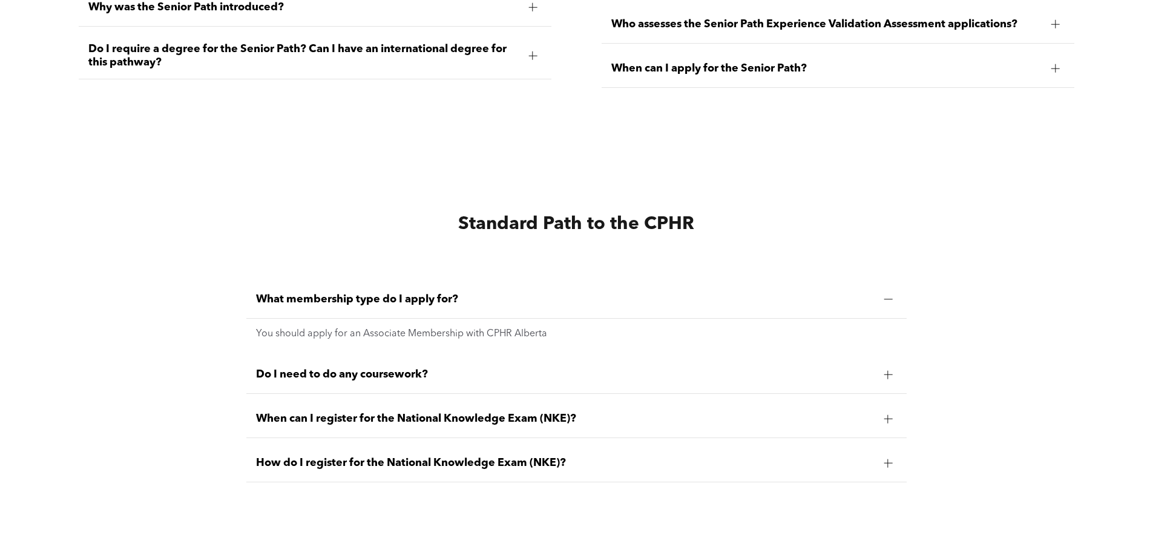
scroll to position [2967, 0]
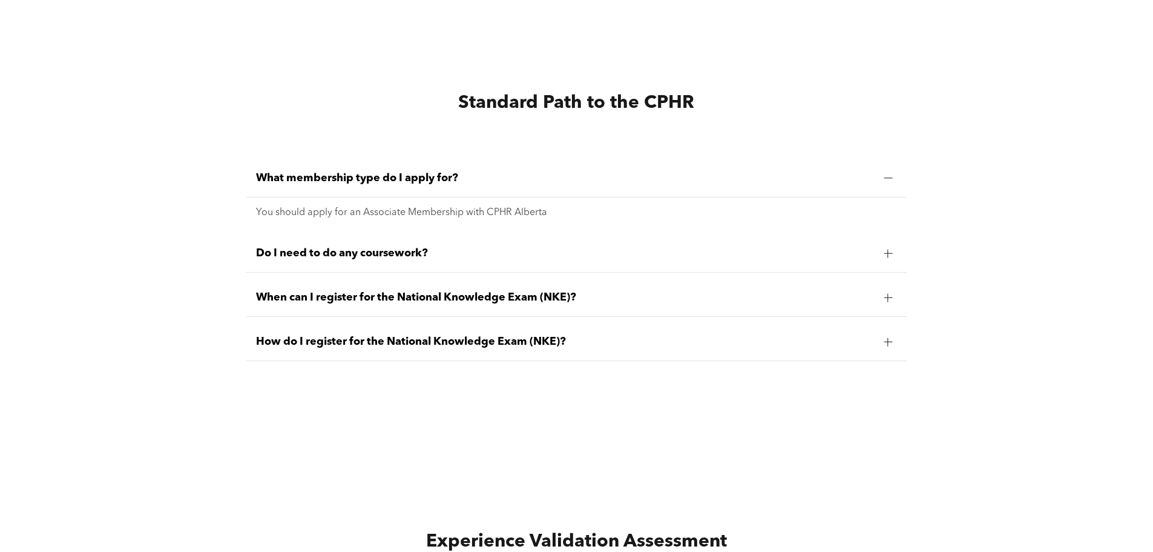
click at [364, 249] on span "Do I need to do any coursework?" at bounding box center [565, 252] width 619 height 13
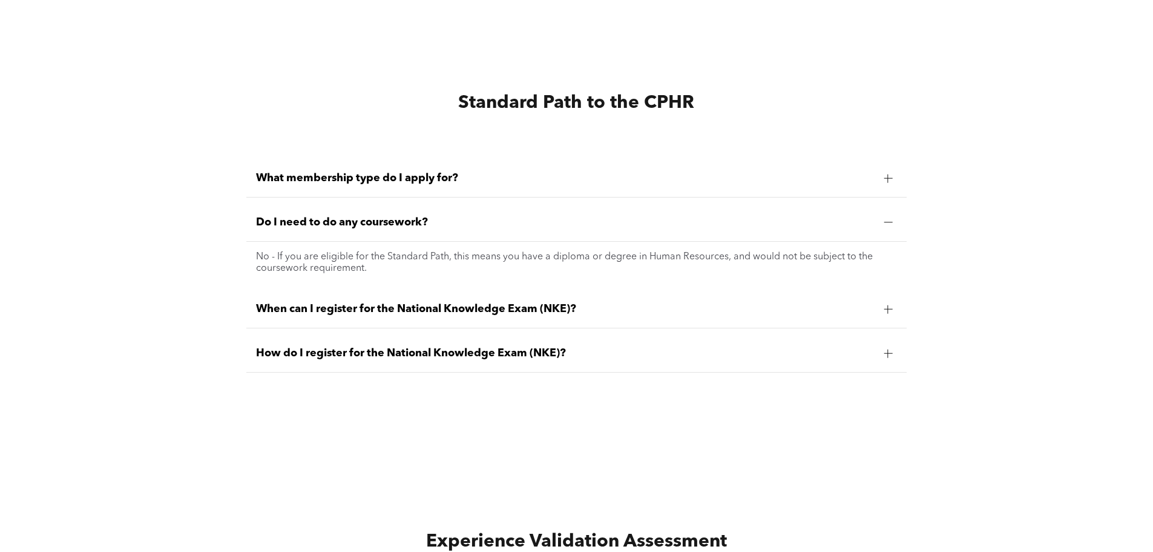
click at [512, 302] on span "When can I register for the National Knowledge Exam (NKE)?" at bounding box center [565, 308] width 619 height 13
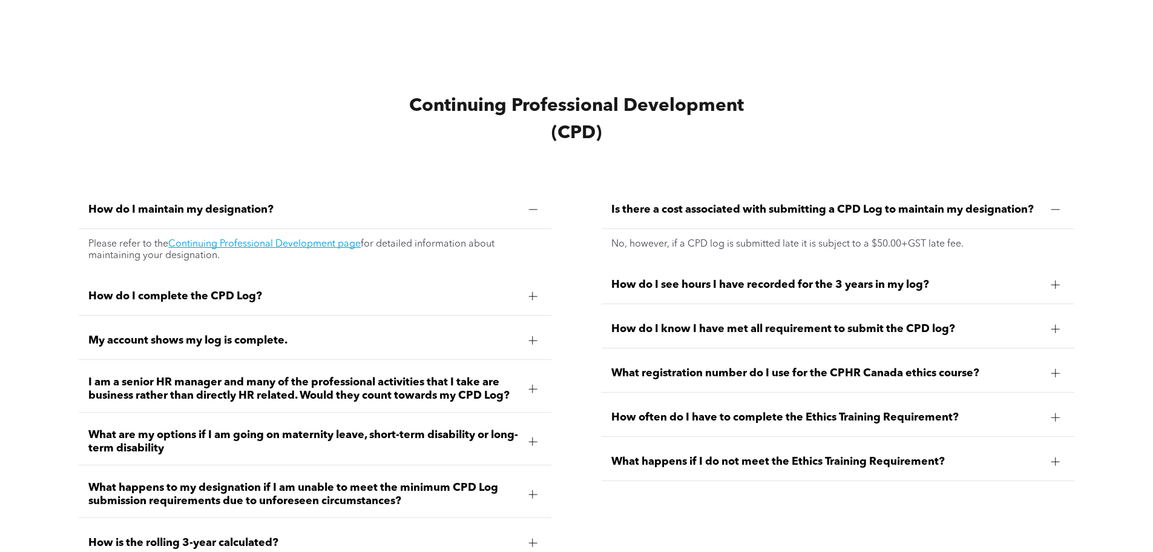
scroll to position [5200, 0]
